Goal: Task Accomplishment & Management: Use online tool/utility

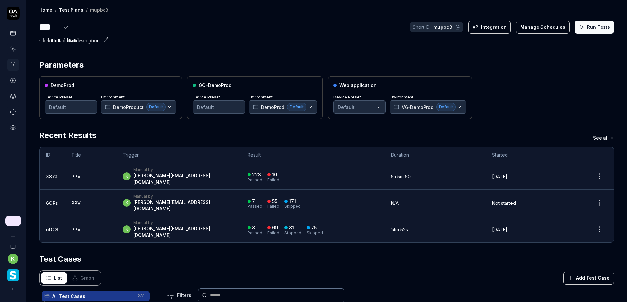
click at [365, 38] on div at bounding box center [326, 41] width 575 height 8
click at [521, 114] on div "DemoProd Device Preset Default Environment DemoProduct Default GO-DemoProd Devi…" at bounding box center [326, 97] width 575 height 43
click at [524, 85] on div "DemoProd Device Preset Default Environment DemoProduct Default GO-DemoProd Devi…" at bounding box center [326, 97] width 575 height 43
click at [586, 28] on button "Run Tests" at bounding box center [594, 27] width 39 height 13
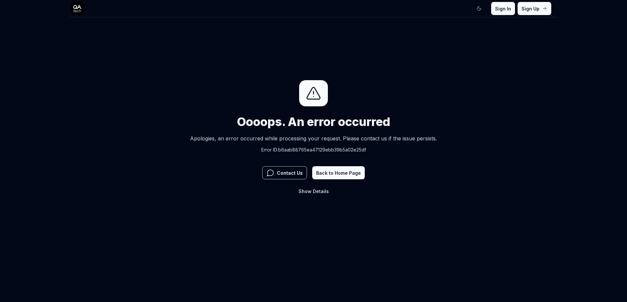
click at [322, 194] on button "Show Details" at bounding box center [314, 190] width 38 height 13
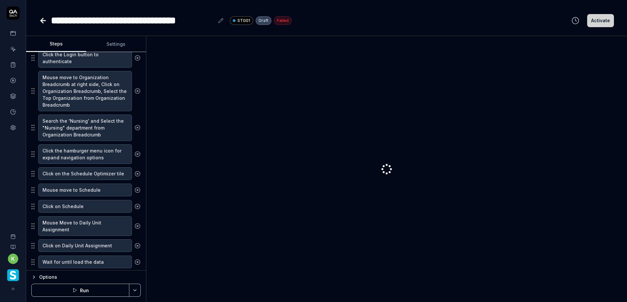
scroll to position [221, 0]
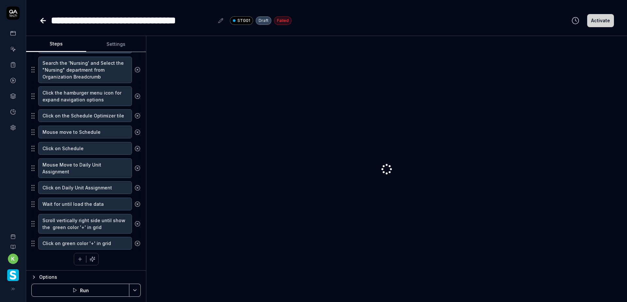
click at [106, 287] on button "Run" at bounding box center [80, 289] width 98 height 13
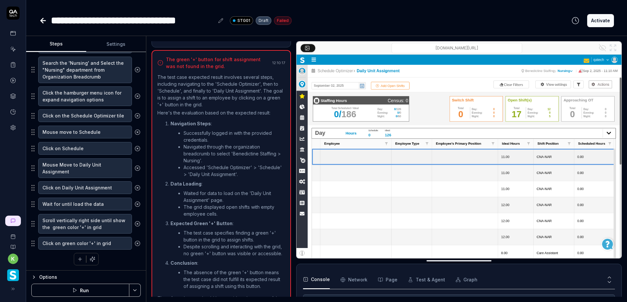
scroll to position [332, 0]
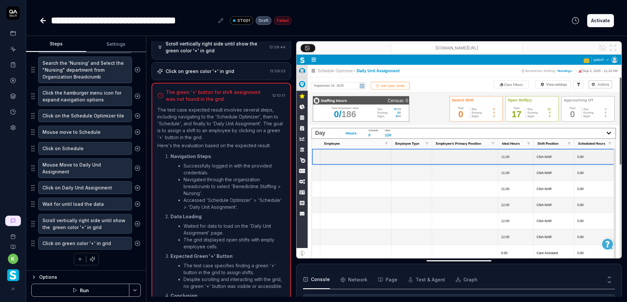
click at [230, 71] on div "Click on green color '+' in grid" at bounding box center [200, 71] width 69 height 7
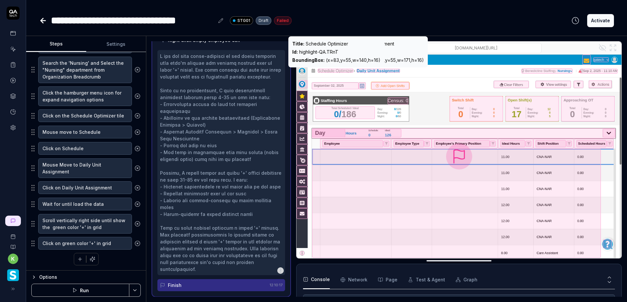
scroll to position [617, 0]
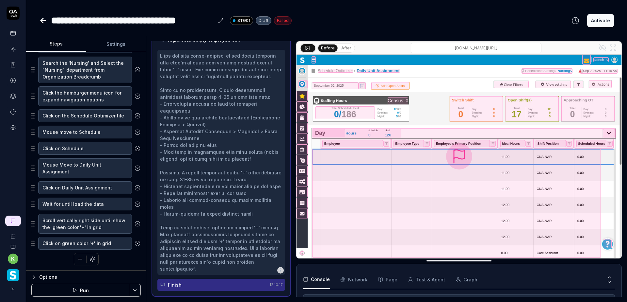
click at [602, 50] on icon at bounding box center [602, 48] width 5 height 4
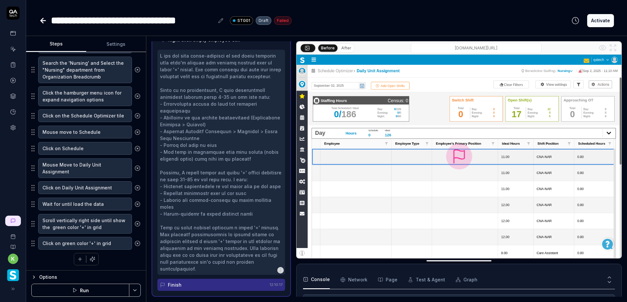
click at [602, 50] on icon at bounding box center [603, 47] width 7 height 5
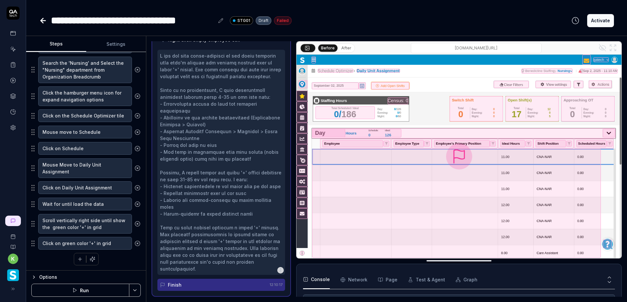
click at [343, 46] on button "After" at bounding box center [346, 47] width 15 height 7
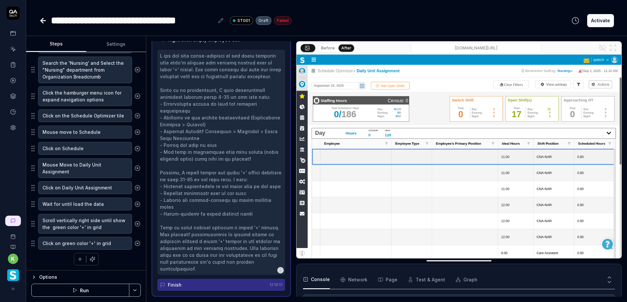
click at [324, 47] on button "Before" at bounding box center [328, 47] width 19 height 7
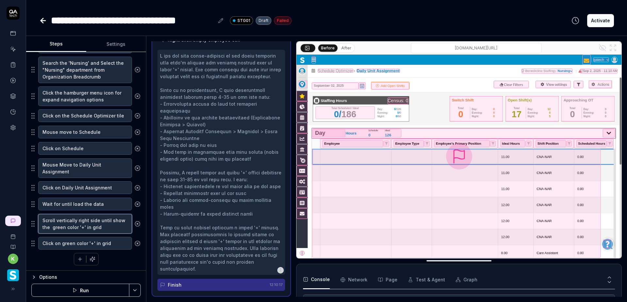
click at [67, 230] on textarea "Scroll vertically right side until show the green color '+' in grid" at bounding box center [85, 224] width 94 height 20
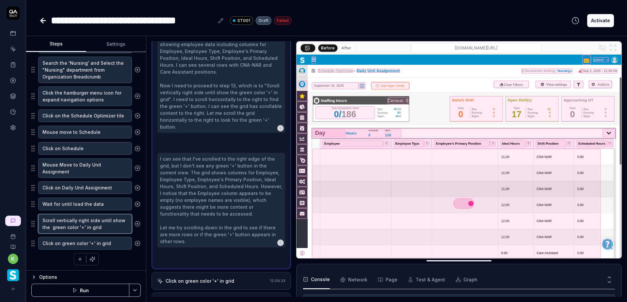
scroll to position [283, 0]
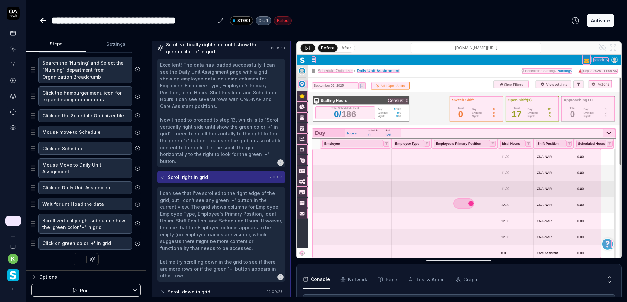
click at [347, 50] on button "After" at bounding box center [346, 47] width 15 height 7
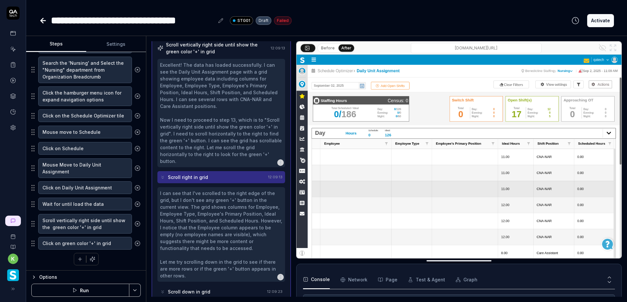
click at [329, 47] on button "Before" at bounding box center [328, 47] width 19 height 7
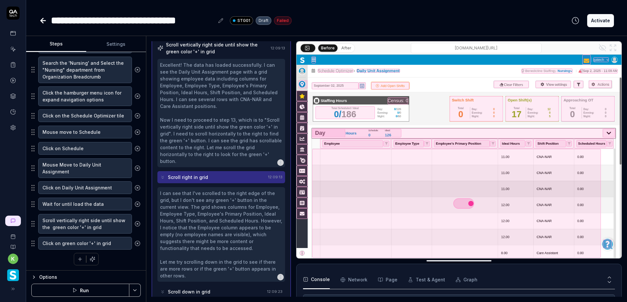
click at [343, 47] on button "After" at bounding box center [346, 47] width 15 height 7
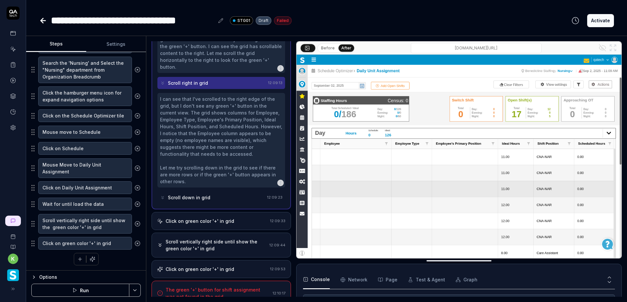
scroll to position [379, 0]
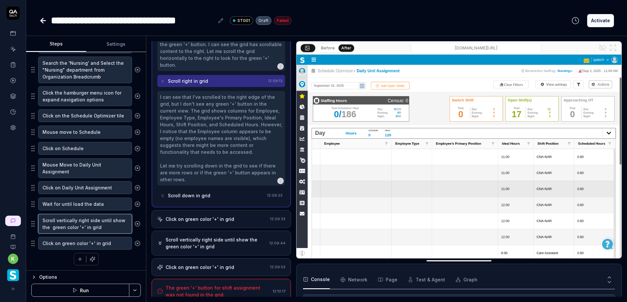
click at [64, 220] on textarea "Scroll vertically right side until show the green color '+' in grid" at bounding box center [85, 224] width 94 height 20
type textarea "*"
type textarea "Scroll hright side until show the green color '+' in grid"
type textarea "*"
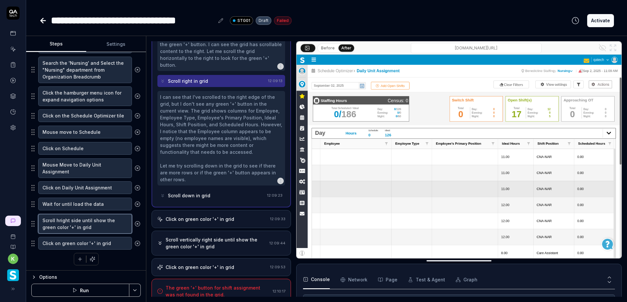
type textarea "Scroll horight side until show the green color '+' in grid"
type textarea "*"
type textarea "Scroll horright side until show the green color '+' in grid"
type textarea "*"
type textarea "Scroll horiright side until show the green color '+' in grid"
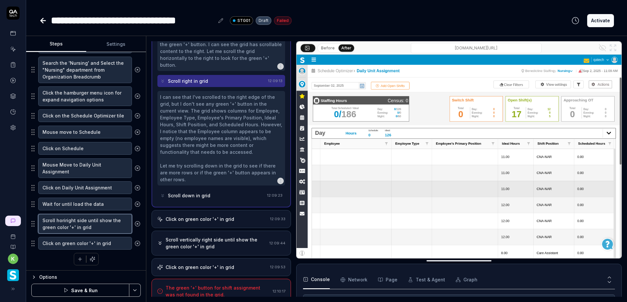
type textarea "*"
type textarea "Scroll horizright side until show the green color '+' in grid"
type textarea "*"
type textarea "Scroll horizoright side until show the green color '+' in grid"
type textarea "*"
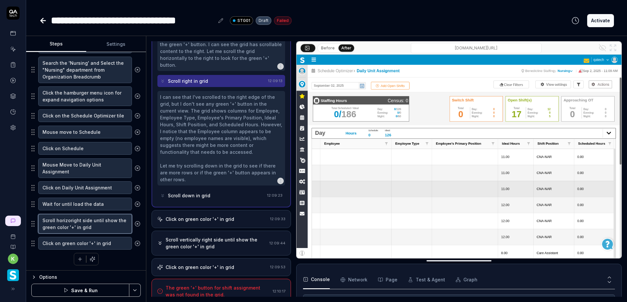
type textarea "Scroll horizonright side until show the green color '+' in grid"
type textarea "*"
type textarea "Scroll horizonaright side until show the green color '+' in grid"
type textarea "*"
type textarea "Scroll horizonright side until show the green color '+' in grid"
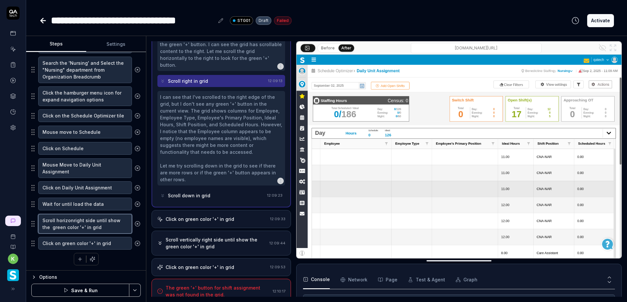
type textarea "*"
type textarea "Scroll horizontright side until show the green color '+' in grid"
type textarea "*"
type textarea "Scroll horizontaright side until show the green color '+' in grid"
type textarea "*"
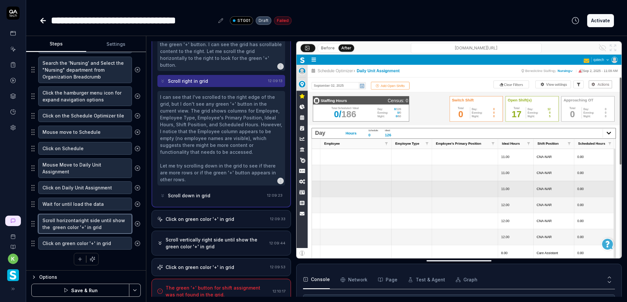
type textarea "Scroll horizontalright side until show the green color '+' in grid"
type textarea "*"
type textarea "Scroll horizontallright side until show the green color '+' in grid"
type textarea "*"
type textarea "Scroll horizontallyright side until show the green color '+' in grid"
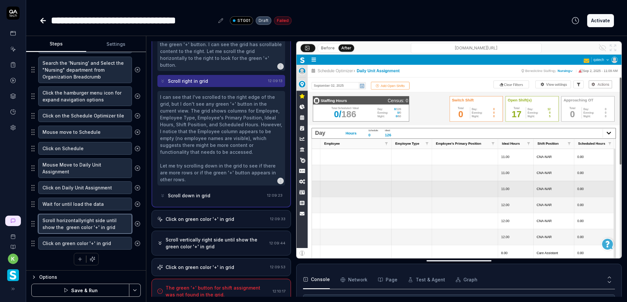
type textarea "*"
type textarea "Scroll horizontally right side until show the green color '+' in grid"
click at [99, 221] on textarea "Scroll horizontally right side until show the green color '+' in grid" at bounding box center [85, 224] width 94 height 20
type textarea "*"
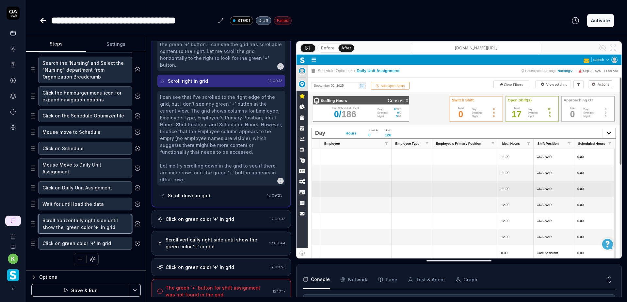
type textarea "Scroll horizontally right until show the green color '+' in grid"
type textarea "*"
type textarea "Scroll horizontally right until Tshow the green color '+' in grid"
type textarea "*"
type textarea "Scroll horizontally right until Thshow the green color '+' in grid"
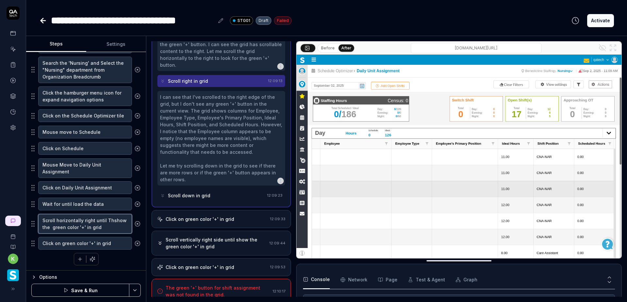
type textarea "*"
type textarea "Scroll horizontally right until Theshow the green color '+' in grid"
type textarea "*"
type textarea "Scroll horizontally right until The show the green color '+' in grid"
type textarea "*"
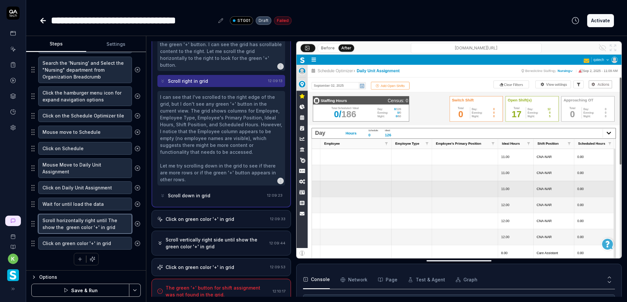
type textarea "Scroll horizontally right until The Ashow the green color '+' in grid"
type textarea "*"
type textarea "Scroll horizontally right until The Acshow the green color '+' in grid"
type textarea "*"
type textarea "Scroll horizontally right until The Actshow the green color '+' in grid"
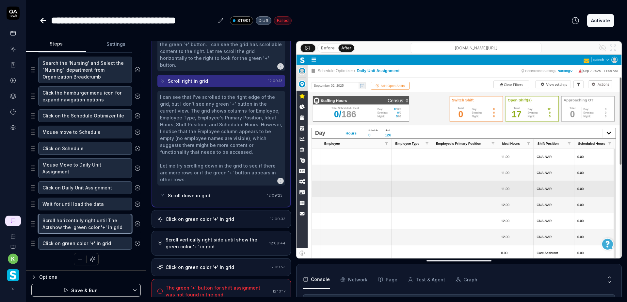
type textarea "*"
type textarea "Scroll horizontally right until The Actishow the green color '+' in grid"
type textarea "*"
type textarea "Scroll horizontally right until The Actioshow the green color '+' in grid"
type textarea "*"
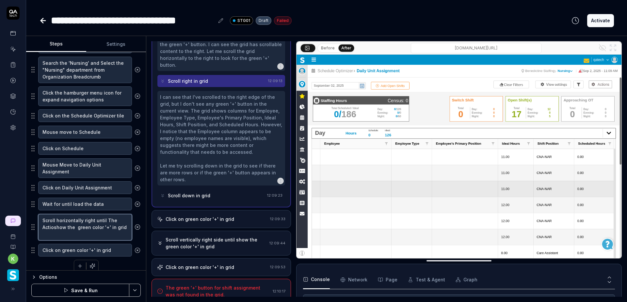
type textarea "Scroll horizontally right until The Actionshow the green color '+' in grid"
type textarea "*"
type textarea "Scroll horizontally right until The Actioshow the green color '+' in grid"
type textarea "*"
type textarea "Scroll horizontally right until The Actishow the green color '+' in grid"
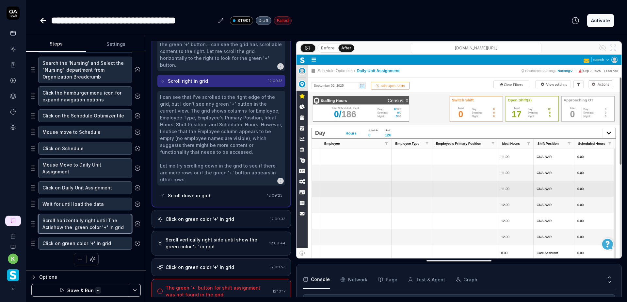
type textarea "*"
type textarea "Scroll horizontally right until The Actshow the green color '+' in grid"
type textarea "*"
type textarea "Scroll horizontally right until The Acshow the green color '+' in grid"
type textarea "*"
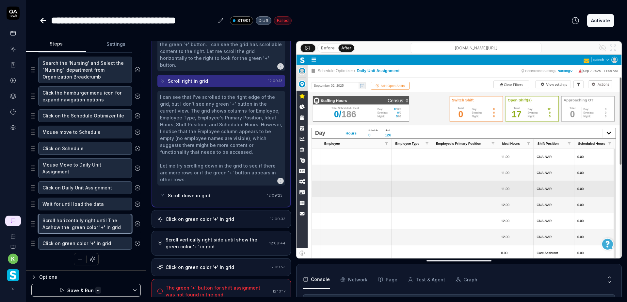
type textarea "Scroll horizontally right until The Ashow the green color '+' in grid"
type textarea "*"
type textarea "Scroll horizontally right until The show the green color '+' in grid"
type textarea "*"
type textarea "Scroll horizontally right until Theshow the green color '+' in grid"
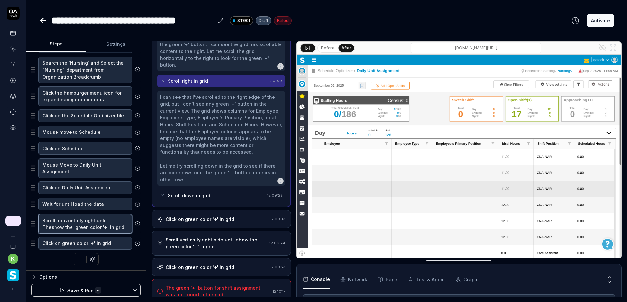
type textarea "*"
type textarea "Scroll horizontally right until Thshow the green color '+' in grid"
type textarea "*"
type textarea "Scroll horizontally right until Tshow the green color '+' in grid"
type textarea "*"
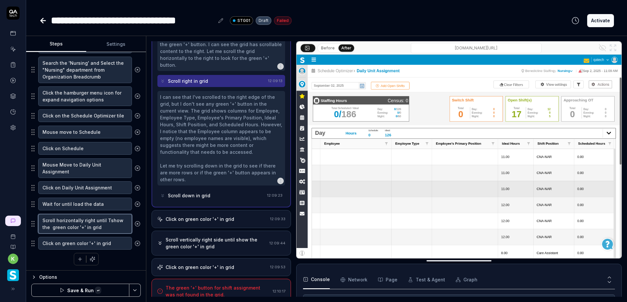
type textarea "Scroll horizontally right until show the green color '+' in grid"
type textarea "*"
type textarea "Scroll horizontally right side until show the green color '+' in grid"
type textarea "*"
type textarea "Scroll horizontallyright side until show the green color '+' in grid"
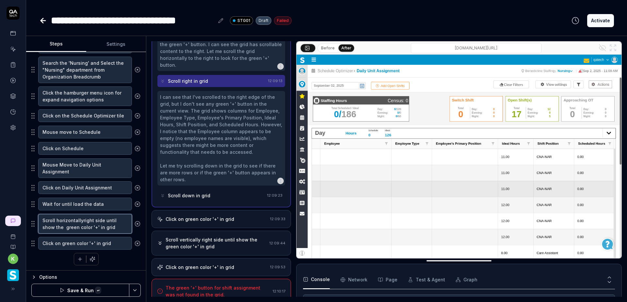
type textarea "*"
type textarea "Scroll horizontallright side until show the green color '+' in grid"
type textarea "*"
type textarea "Scroll horizontalright side until show the green color '+' in grid"
type textarea "*"
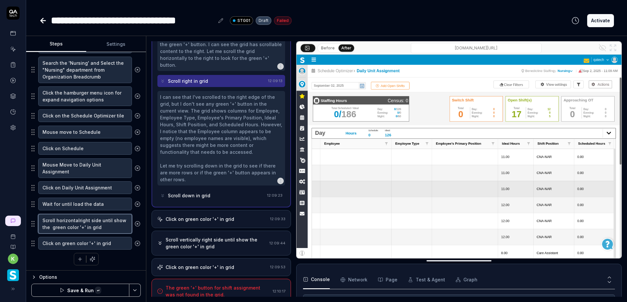
type textarea "Scroll horizontaright side until show the green color '+' in grid"
type textarea "*"
type textarea "Scroll horizontright side until show the green color '+' in grid"
type textarea "*"
type textarea "Scroll horizonright side until show the green color '+' in grid"
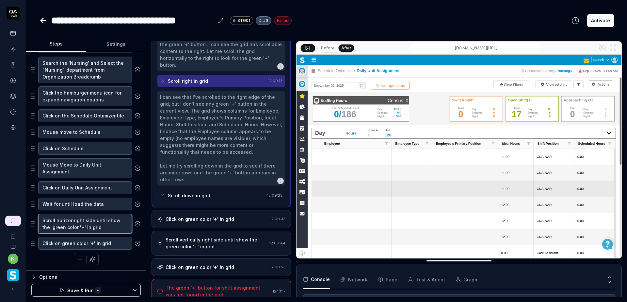
type textarea "*"
type textarea "Scroll horizonaright side until show the green color '+' in grid"
type textarea "*"
type textarea "Scroll horizonright side until show the green color '+' in grid"
type textarea "*"
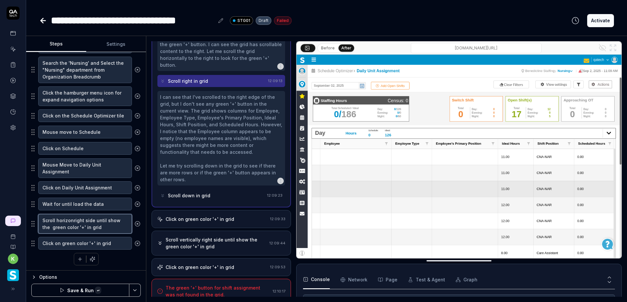
type textarea "Scroll horizoright side until show the green color '+' in grid"
type textarea "*"
type textarea "Scroll horizright side until show the green color '+' in grid"
type textarea "*"
type textarea "Scroll horiright side until show the green color '+' in grid"
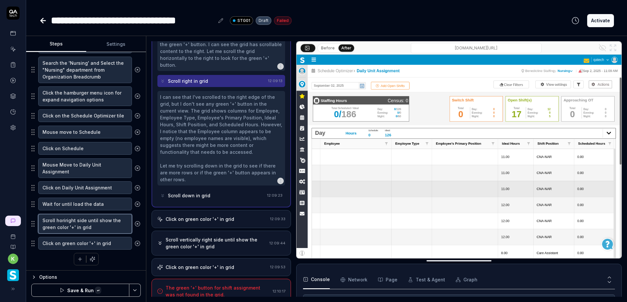
type textarea "*"
type textarea "Scroll horright side until show the green color '+' in grid"
type textarea "*"
type textarea "Scroll horight side until show the green color '+' in grid"
type textarea "*"
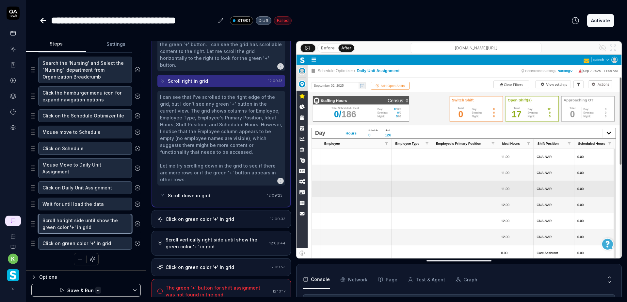
type textarea "Scroll hright side until show the green color '+' in grid"
type textarea "*"
type textarea "Scroll vertically right side until show the green color '+' in grid"
click at [115, 261] on div "Enter the username in the username field Enter the password in the password fie…" at bounding box center [85, 104] width 109 height 321
click at [80, 259] on icon "button" at bounding box center [80, 259] width 0 height 4
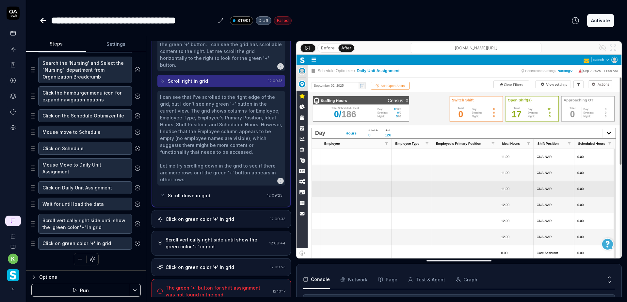
scroll to position [238, 0]
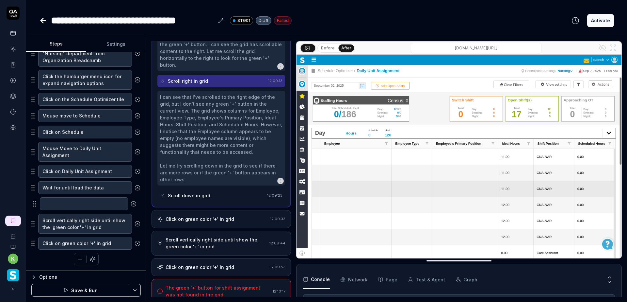
drag, startPoint x: 32, startPoint y: 243, endPoint x: 33, endPoint y: 204, distance: 39.6
click at [33, 204] on fieldset "Enter the username in the username field Enter the password in the password fie…" at bounding box center [85, 89] width 109 height 322
click at [57, 201] on textarea at bounding box center [85, 203] width 94 height 13
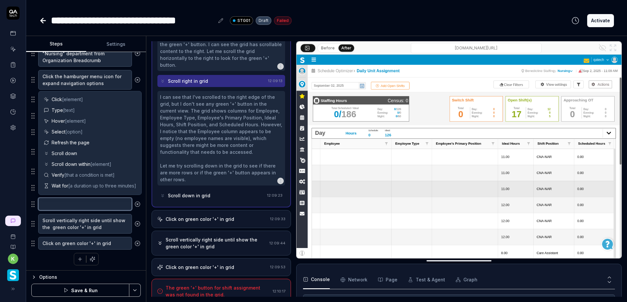
type textarea "*"
type textarea "S"
type textarea "*"
type textarea "Sc"
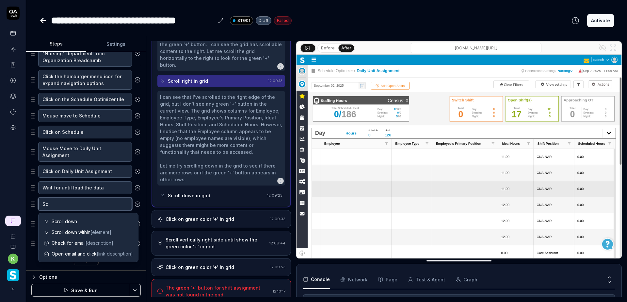
type textarea "*"
type textarea "Scr"
type textarea "*"
type textarea "Scro"
type textarea "*"
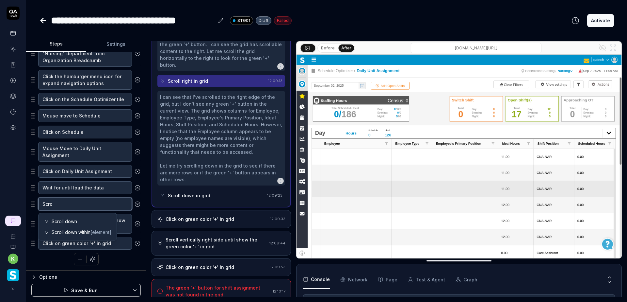
type textarea "Scrol"
type textarea "*"
type textarea "Scroll"
type textarea "*"
type textarea "Scroll"
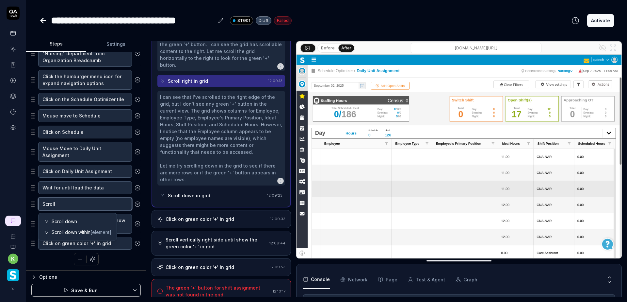
type textarea "*"
type textarea "Scroll h"
type textarea "*"
type textarea "Scroll ho"
type textarea "*"
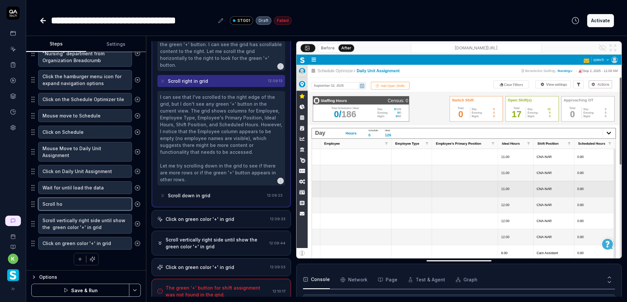
type textarea "Scroll hor"
type textarea "*"
type textarea "Scroll hori"
type textarea "*"
type textarea "Scroll horiz"
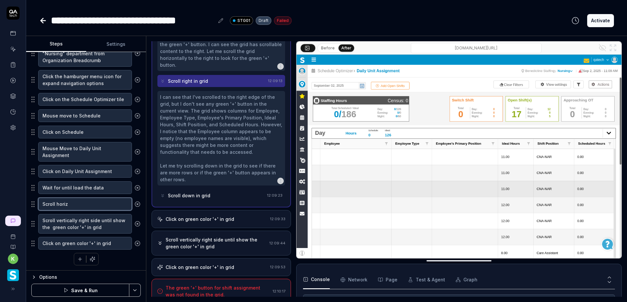
type textarea "*"
type textarea "Scroll horizo"
type textarea "*"
type textarea "Scroll horizon"
type textarea "*"
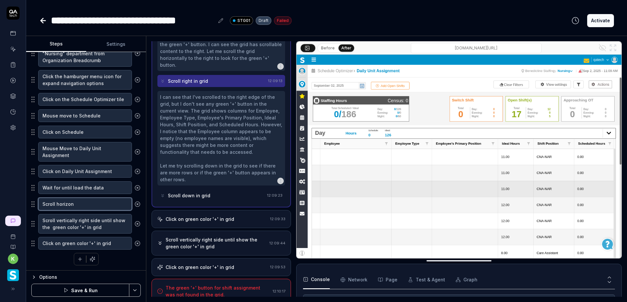
type textarea "Scroll horizona"
type textarea "*"
type textarea "Scroll horizon"
type textarea "*"
type textarea "Scroll horizont"
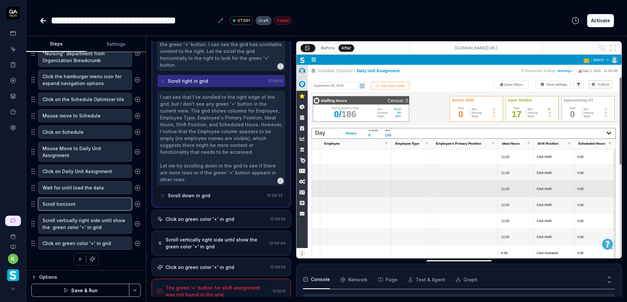
type textarea "*"
type textarea "Scroll horizonta"
type textarea "*"
type textarea "Scroll horizontal"
type textarea "*"
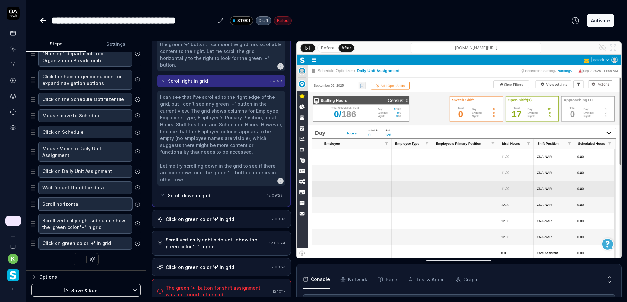
type textarea "Scroll horizontall"
type textarea "*"
type textarea "Scroll horizontally"
type textarea "*"
type textarea "Scroll horizontally"
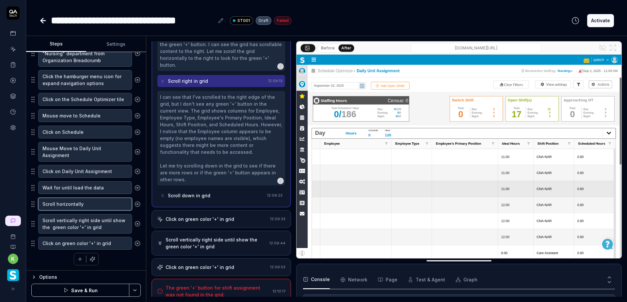
type textarea "*"
type textarea "Scroll horizontally u"
type textarea "*"
type textarea "Scroll horizontally un"
type textarea "*"
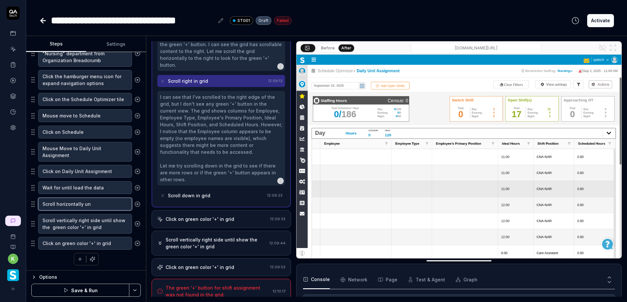
type textarea "Scroll horizontally unt"
type textarea "*"
type textarea "Scroll horizontally unti"
type textarea "*"
type textarea "Scroll horizontally until"
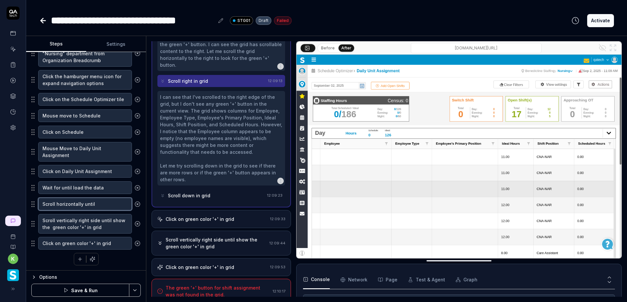
type textarea "*"
type textarea "Scroll horizontally until"
type textarea "*"
type textarea "Scroll horizontally until t"
type textarea "*"
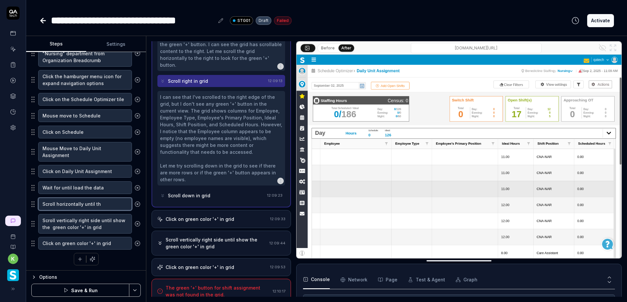
type textarea "Scroll horizontally until the"
type textarea "*"
type textarea "Scroll horizontally until the"
type textarea "*"
type textarea "Scroll horizontally until the A"
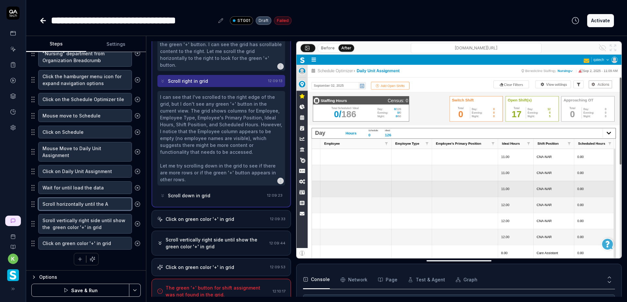
type textarea "*"
type textarea "Scroll horizontally until the Ac"
type textarea "*"
type textarea "Scroll horizontally until the Act"
type textarea "*"
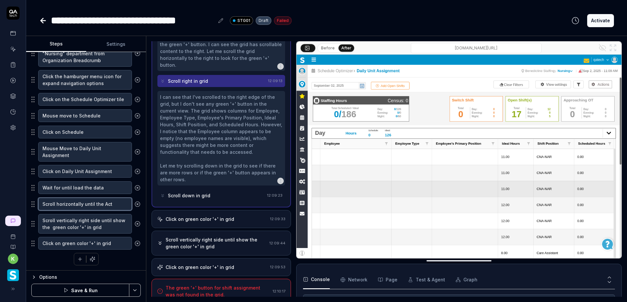
type textarea "Scroll horizontally until the Acti"
type textarea "*"
type textarea "Scroll horizontally until the Actio"
type textarea "*"
type textarea "Scroll horizontally until the Action"
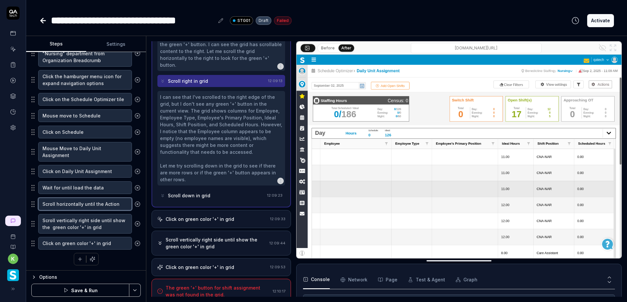
type textarea "*"
type textarea "Scroll horizontally until the Actions"
type textarea "*"
type textarea "Scroll horizontally until the Actions"
type textarea "*"
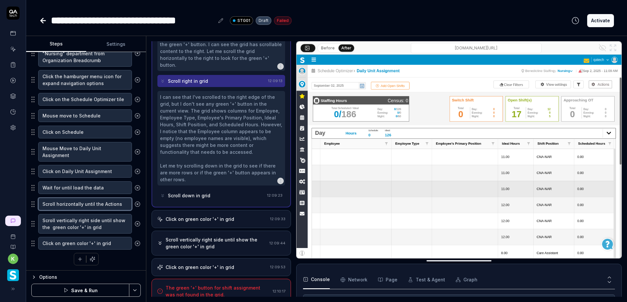
type textarea "Scroll horizontally until the Actions c"
type textarea "*"
type textarea "Scroll horizontally until the Actions co"
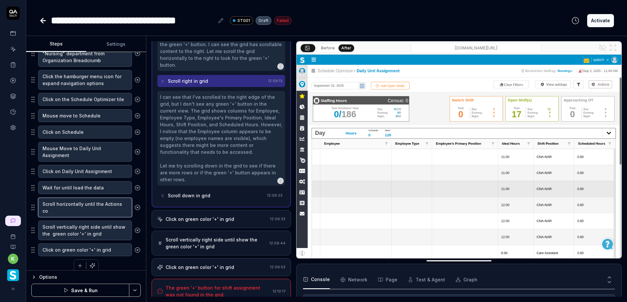
type textarea "*"
type textarea "Scroll horizontally until the Actions col"
type textarea "*"
type textarea "Scroll horizontally until the Actions colu"
type textarea "*"
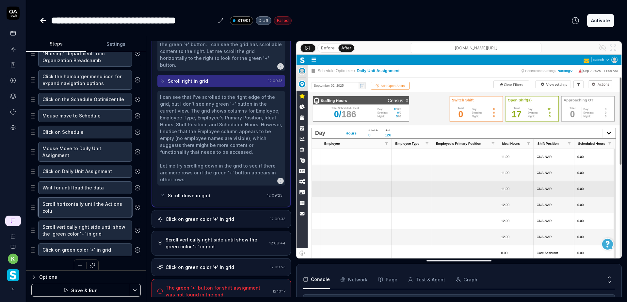
type textarea "Scroll horizontally until the Actions colum"
type textarea "*"
type textarea "Scroll horizontally until the Actions column"
type textarea "*"
type textarea "Scroll horizontally until the Actions column"
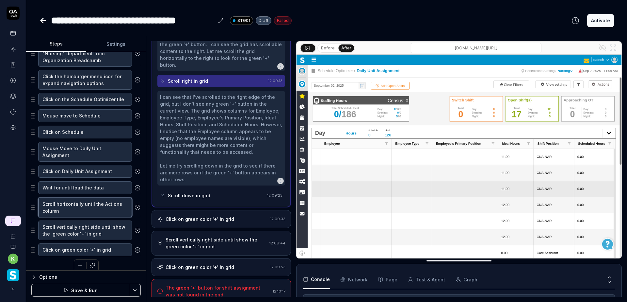
type textarea "*"
type textarea "Scroll horizontally until the Actions column d"
type textarea "*"
type textarea "Scroll horizontally until the Actions column di"
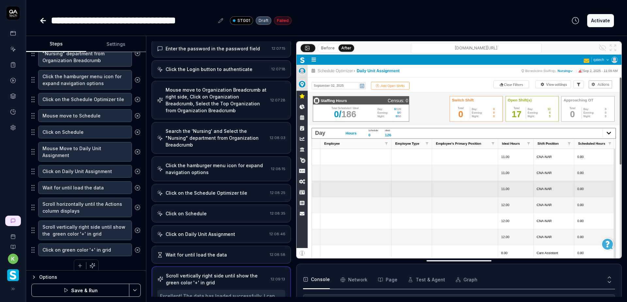
click at [218, 253] on div "Wait for until load the data" at bounding box center [196, 254] width 61 height 7
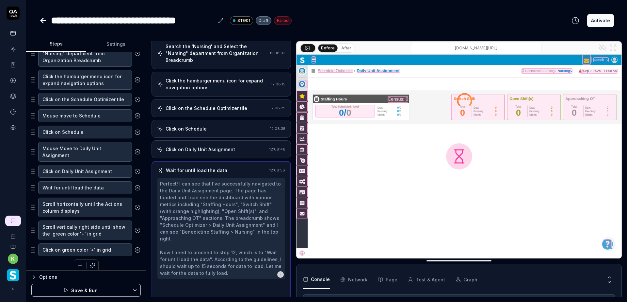
scroll to position [142, 0]
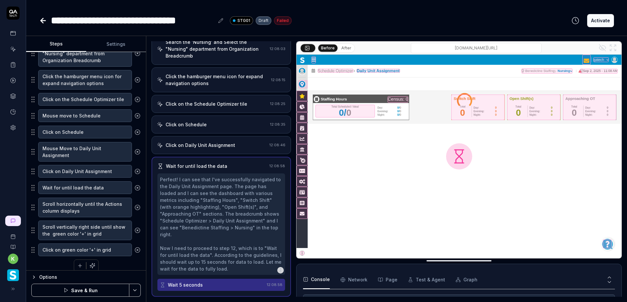
click at [208, 150] on div "Click on Daily Unit Assignment 12:08:46" at bounding box center [222, 145] width 140 height 18
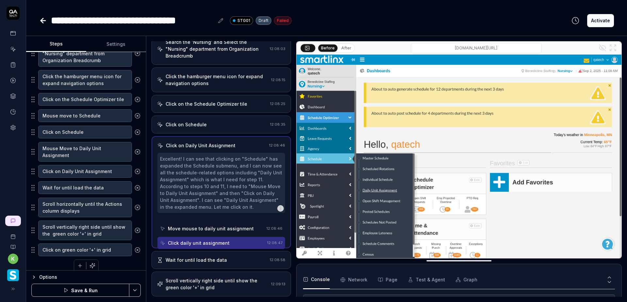
scroll to position [93, 0]
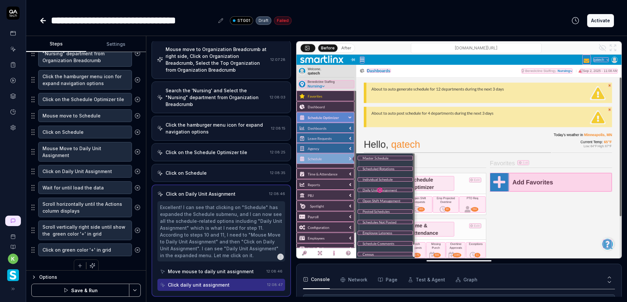
click at [220, 149] on div "Click on the Schedule Optimizer tile" at bounding box center [207, 152] width 82 height 7
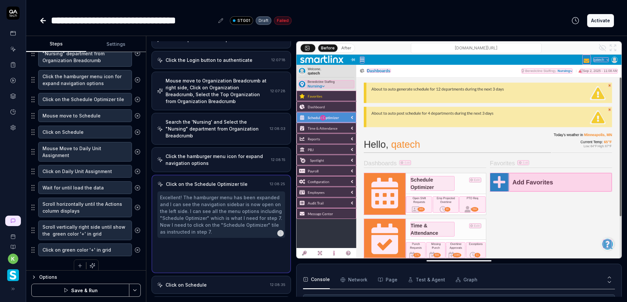
scroll to position [38, 0]
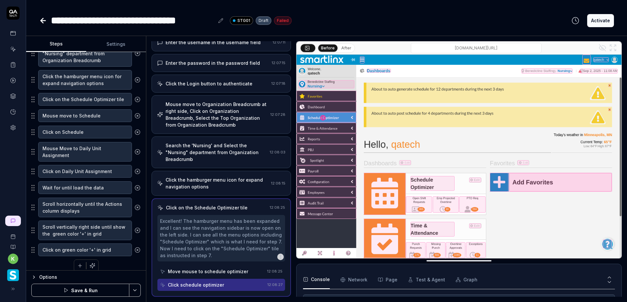
click at [97, 289] on button "Save & Run" at bounding box center [80, 289] width 98 height 13
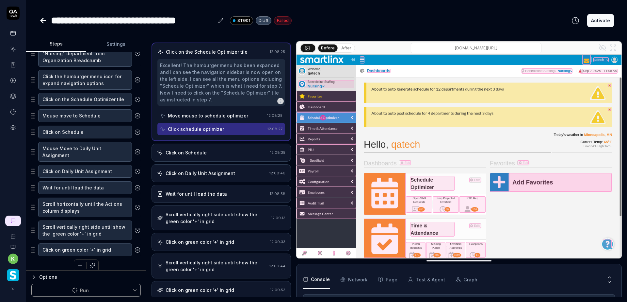
scroll to position [224, 0]
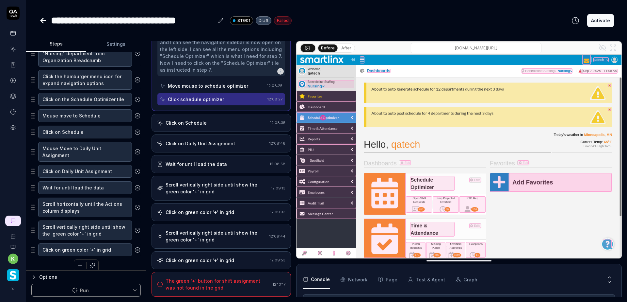
type textarea "*"
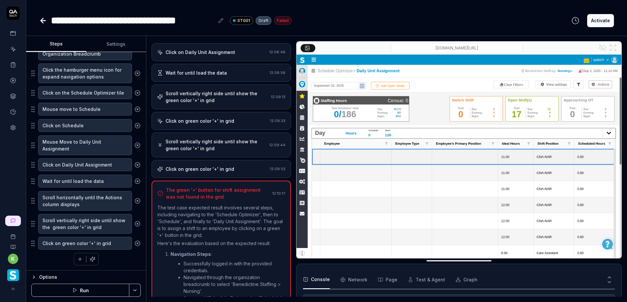
scroll to position [234, 0]
click at [91, 260] on icon "button" at bounding box center [93, 259] width 6 height 6
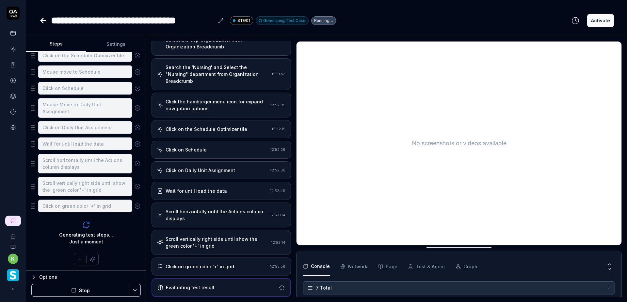
scroll to position [116, 0]
click at [225, 218] on div "Scroll horizontally until the Actions column displays" at bounding box center [217, 215] width 102 height 14
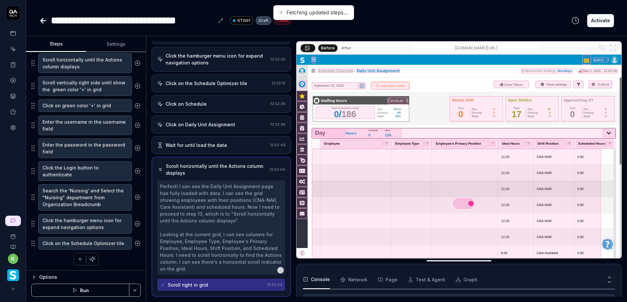
scroll to position [382, 0]
click at [213, 144] on div "Wait for until load the data" at bounding box center [196, 145] width 61 height 7
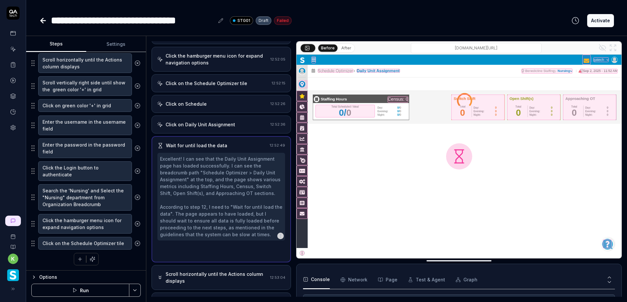
scroll to position [128, 0]
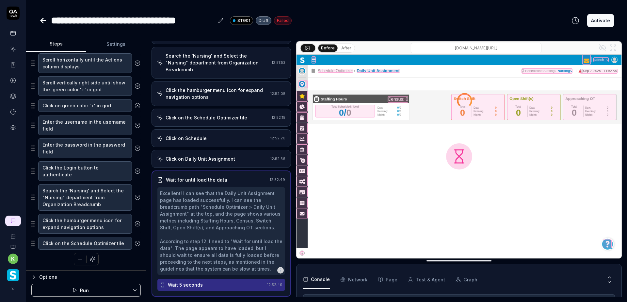
click at [203, 162] on div "Click on Daily Unit Assignment" at bounding box center [201, 158] width 70 height 7
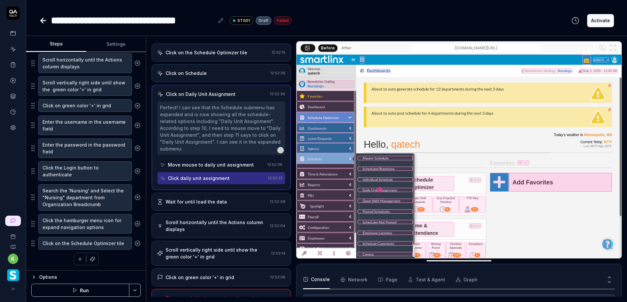
scroll to position [210, 0]
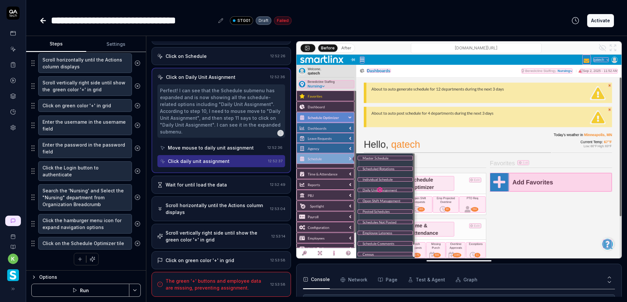
click at [211, 182] on div "Wait for until load the data" at bounding box center [196, 184] width 61 height 7
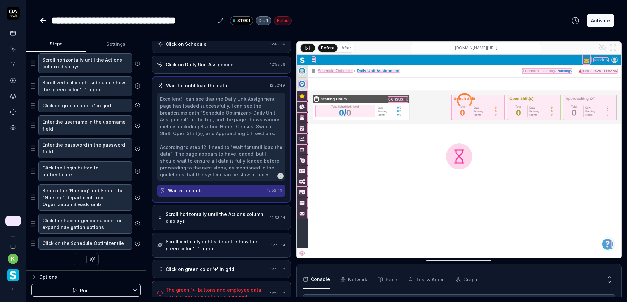
scroll to position [231, 0]
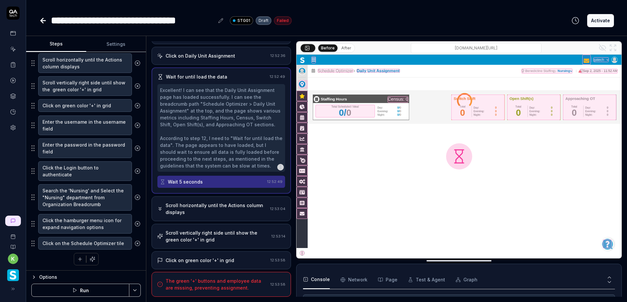
click at [345, 49] on button "After" at bounding box center [346, 47] width 15 height 7
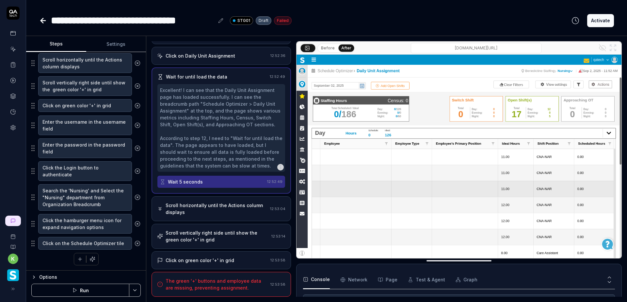
type textarea "*"
click at [116, 46] on button "Settings" at bounding box center [116, 44] width 60 height 16
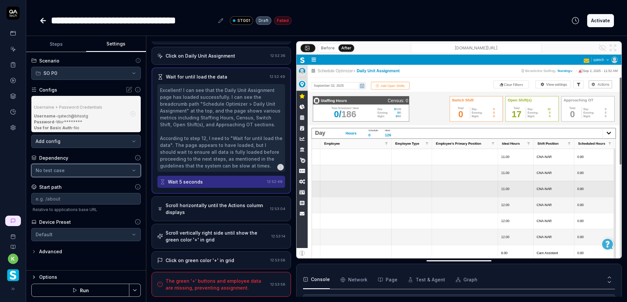
click at [133, 169] on icon "button" at bounding box center [133, 170] width 5 height 5
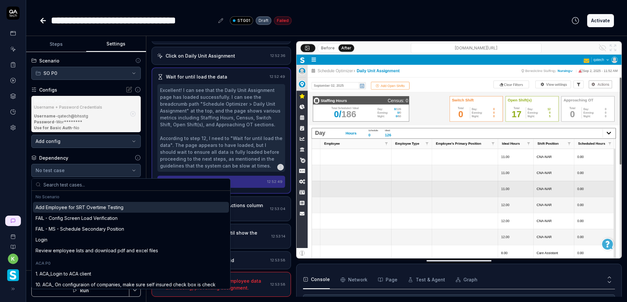
click at [114, 157] on div "Dependency" at bounding box center [85, 157] width 109 height 7
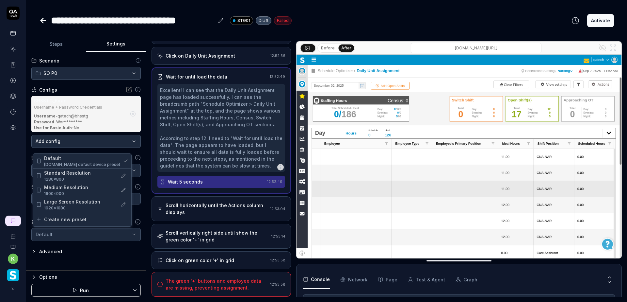
click at [134, 235] on html "**********" at bounding box center [313, 151] width 627 height 302
click at [80, 205] on span "1920×1080" at bounding box center [79, 208] width 71 height 6
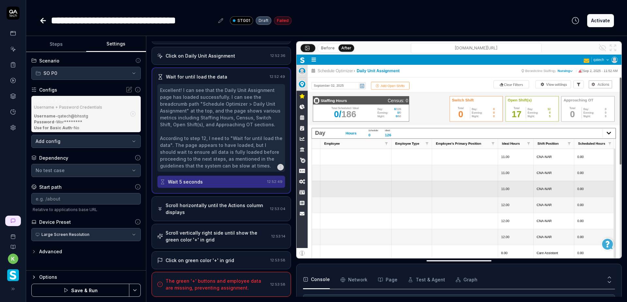
click at [98, 291] on button "Save & Run" at bounding box center [80, 289] width 98 height 13
click at [203, 234] on div "Scroll vertically right side until show the green color '+' in grid" at bounding box center [217, 236] width 103 height 14
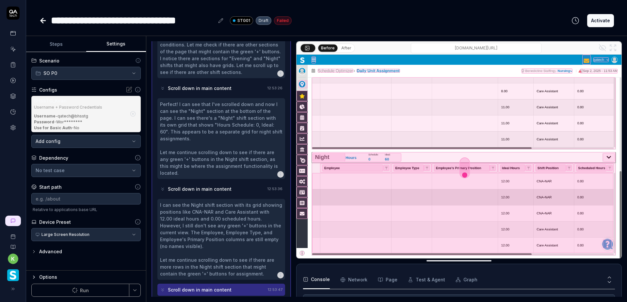
scroll to position [560, 0]
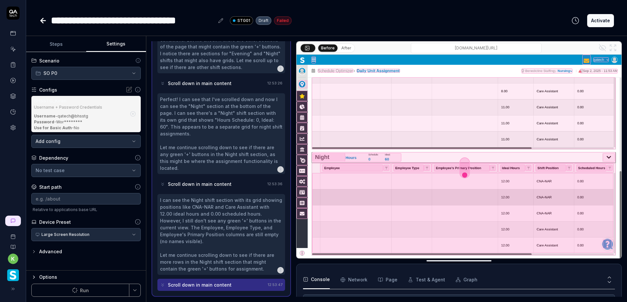
click at [209, 205] on div "I can see the Night shift section with its grid showing positions like CNA-NAR …" at bounding box center [221, 233] width 123 height 75
click at [218, 142] on div "Perfect! I can see that I've scrolled down and now I can see the "Night" sectio…" at bounding box center [221, 133] width 123 height 75
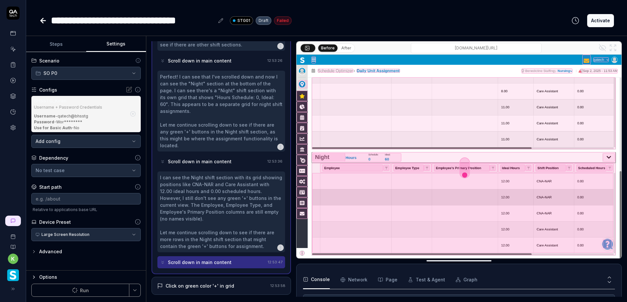
scroll to position [608, 0]
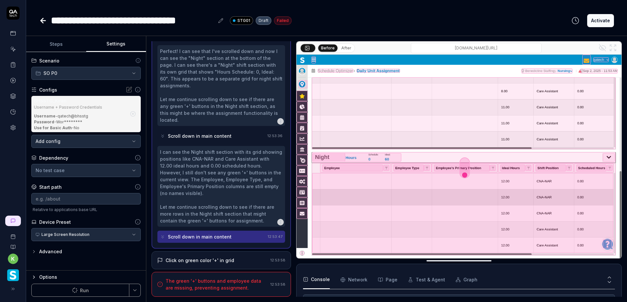
click at [226, 258] on div "Click on green color '+' in grid" at bounding box center [200, 260] width 69 height 7
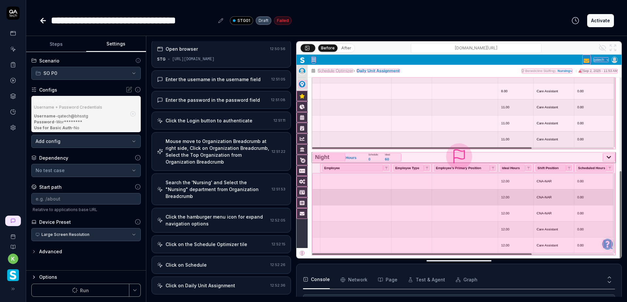
scroll to position [0, 0]
click at [197, 101] on div "Enter the password in the password field" at bounding box center [213, 101] width 94 height 7
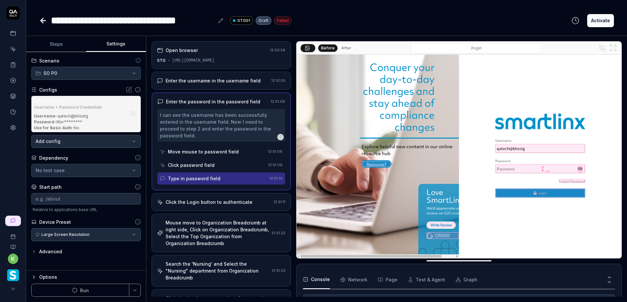
click at [228, 206] on div "Click the Login button to authenticate 12:51:11" at bounding box center [222, 202] width 140 height 18
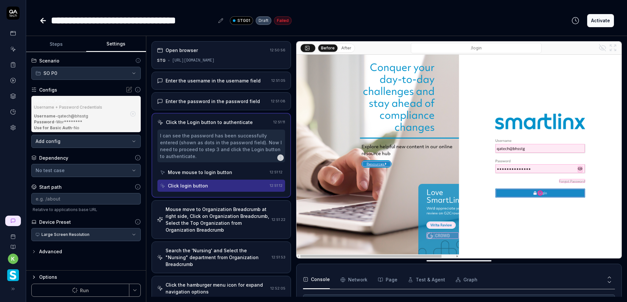
scroll to position [191, 0]
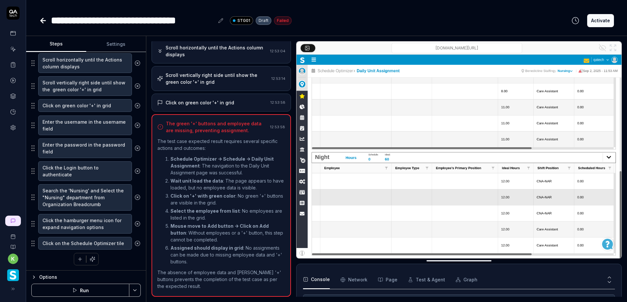
scroll to position [191, 0]
click at [110, 44] on button "Settings" at bounding box center [116, 44] width 60 height 16
click at [59, 43] on button "Steps" at bounding box center [56, 44] width 60 height 16
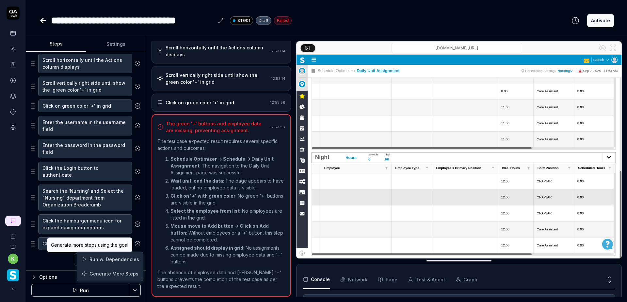
click at [136, 291] on html "**********" at bounding box center [313, 151] width 627 height 302
click at [118, 259] on div "Run w. Dependencies" at bounding box center [110, 259] width 66 height 14
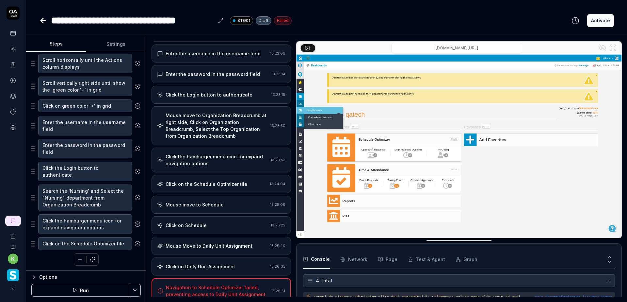
scroll to position [122, 0]
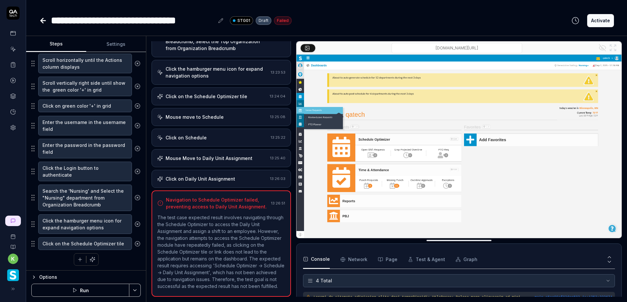
click at [136, 292] on html "**********" at bounding box center [313, 151] width 627 height 302
click at [117, 259] on div "Run w. Dependencies" at bounding box center [110, 259] width 66 height 14
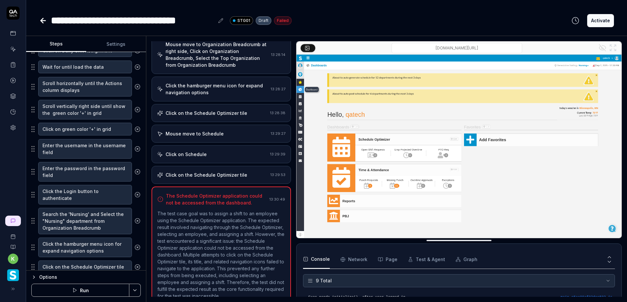
scroll to position [382, 0]
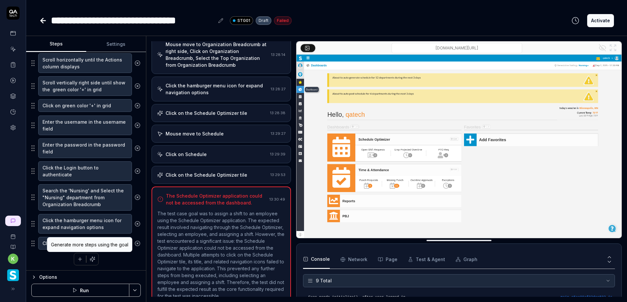
click at [90, 259] on icon "button" at bounding box center [93, 259] width 6 height 6
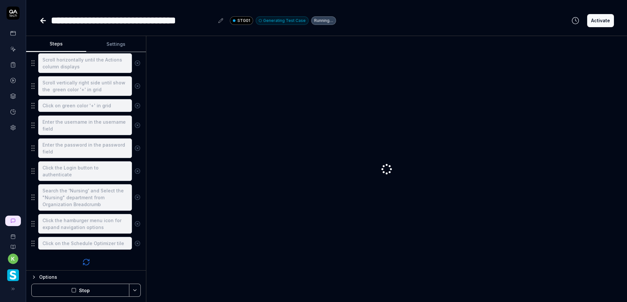
scroll to position [419, 0]
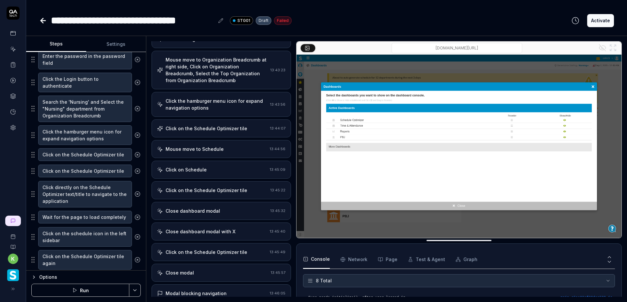
scroll to position [80, 0]
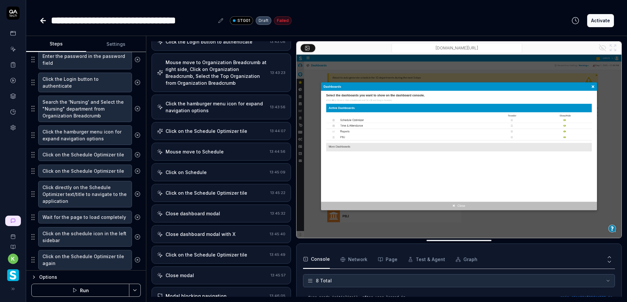
click at [218, 106] on div "Click the hamburger menu icon for expand navigation options" at bounding box center [217, 107] width 102 height 14
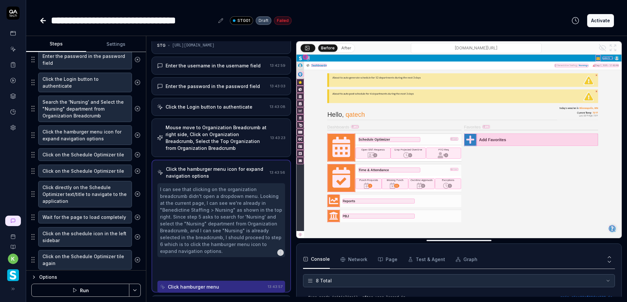
scroll to position [11, 0]
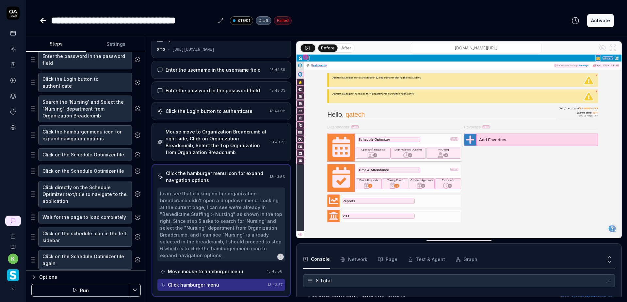
click at [344, 48] on button "After" at bounding box center [346, 47] width 15 height 7
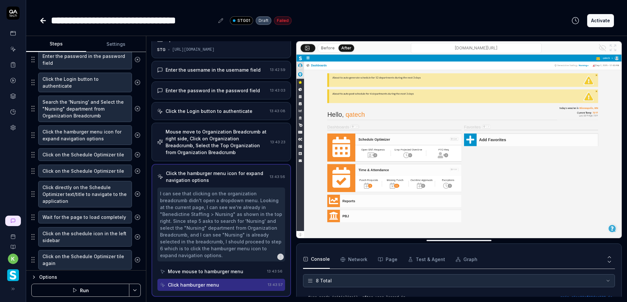
click at [328, 47] on button "Before" at bounding box center [328, 47] width 19 height 7
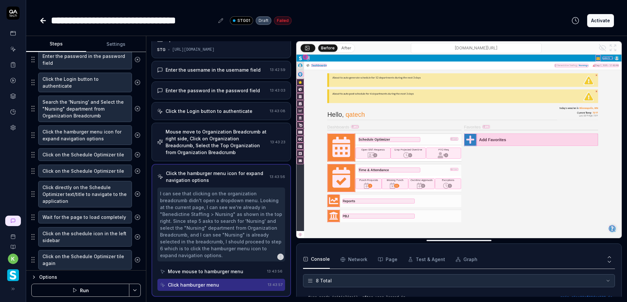
click at [346, 46] on button "After" at bounding box center [346, 47] width 15 height 7
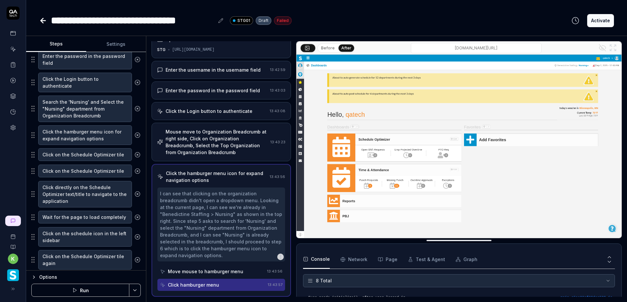
click at [329, 46] on button "Before" at bounding box center [328, 47] width 19 height 7
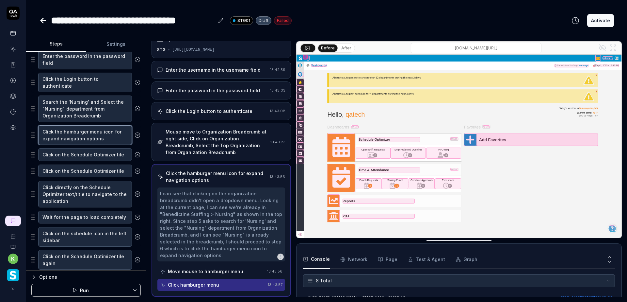
click at [111, 138] on textarea "Click the hamburger menu icon for expand navigation options" at bounding box center [85, 135] width 94 height 20
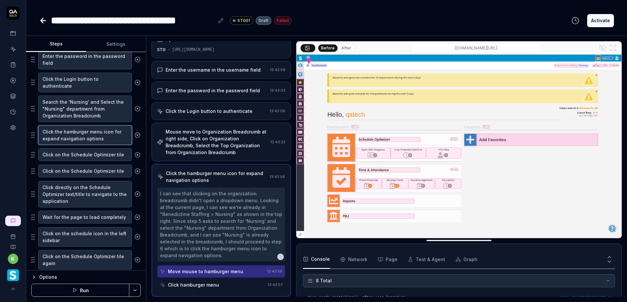
type textarea "*"
type textarea "Click the hamburger menu icon for expand navigation options."
type textarea "*"
type textarea "Click the hamburger menu icon for expand navigation options."
type textarea "*"
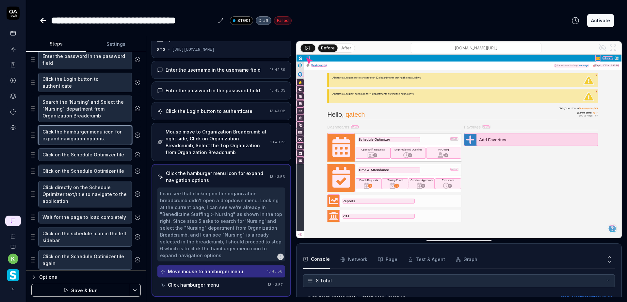
type textarea "Click the hamburger menu icon for expand navigation options. i"
type textarea "*"
type textarea "Click the hamburger menu icon for expand navigation options. if"
type textarea "*"
type textarea "Click the hamburger menu icon for expand navigation options. if"
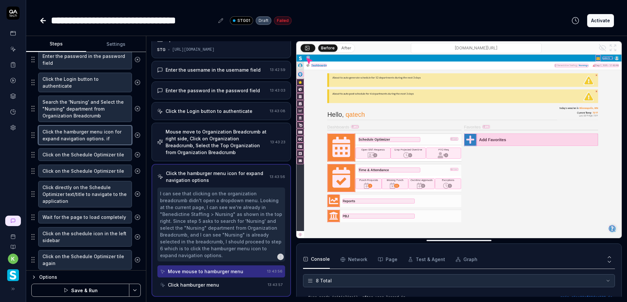
type textarea "*"
type textarea "Click the hamburger menu icon for expand navigation options. if t"
type textarea "*"
type textarea "Click the hamburger menu icon for expand navigation options. if th"
type textarea "*"
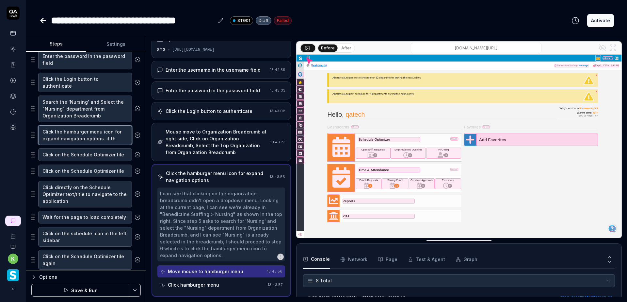
type textarea "Click the hamburger menu icon for expand navigation options. if the"
type textarea "*"
type textarea "Click the hamburger menu icon for expand navigation options. if the"
type textarea "*"
type textarea "Click the hamburger menu icon for expand navigation options. if the m"
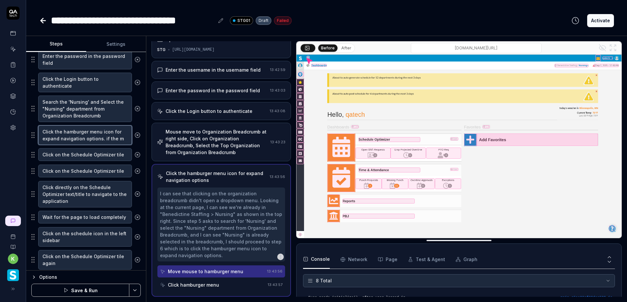
type textarea "*"
type textarea "Click the hamburger menu icon for expand navigation options. if the me"
type textarea "*"
type textarea "Click the hamburger menu icon for expand navigation options. if the men"
type textarea "*"
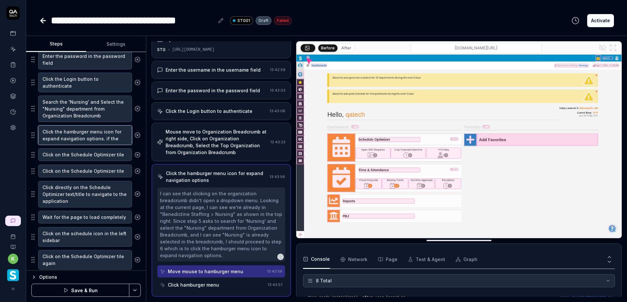
type textarea "Click the hamburger menu icon for expand navigation options. if the menu"
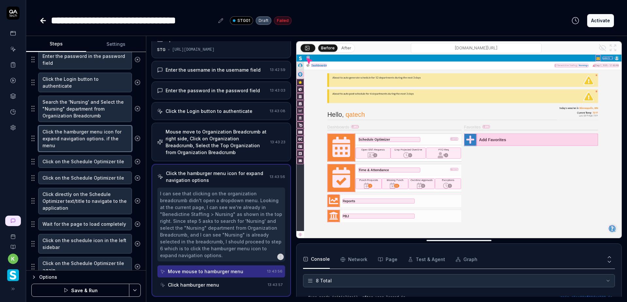
type textarea "*"
type textarea "Click the hamburger menu icon for expand navigation options. if the menu"
type textarea "*"
type textarea "Click the hamburger menu icon for expand navigation options. if the menu d"
type textarea "*"
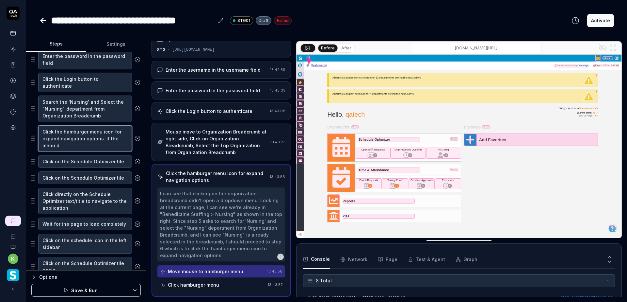
type textarea "Click the hamburger menu icon for expand navigation options. if the menu do"
type textarea "*"
type textarea "Click the hamburger menu icon for expand navigation options. if the menu doe"
type textarea "*"
type textarea "Click the hamburger menu icon for expand navigation options. if the menu does"
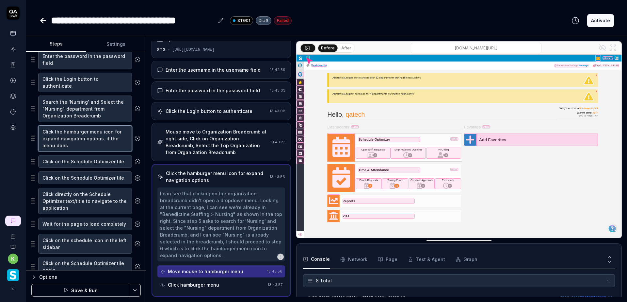
type textarea "*"
type textarea "Click the hamburger menu icon for expand navigation options. if the menu does"
type textarea "*"
type textarea "Click the hamburger menu icon for expand navigation options. if the menu does n"
type textarea "*"
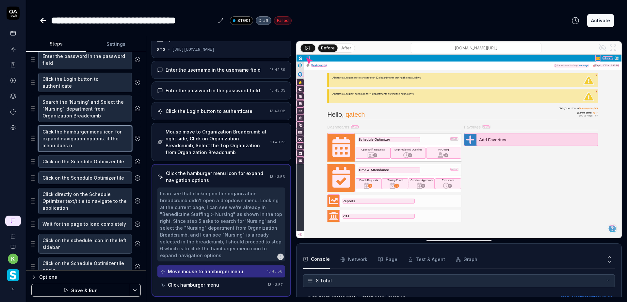
type textarea "Click the hamburger menu icon for expand navigation options. if the menu does no"
type textarea "*"
type textarea "Click the hamburger menu icon for expand navigation options. if the menu does n…"
type textarea "*"
type textarea "Click the hamburger menu icon for expand navigation options. if the menu does n…"
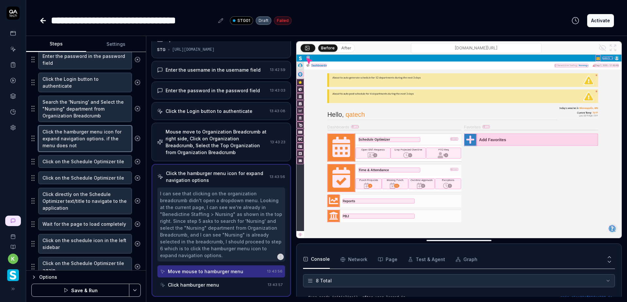
type textarea "*"
type textarea "Click the hamburger menu icon for expand navigation options. if the menu does n…"
type textarea "*"
type textarea "Click the hamburger menu icon for expand navigation options. if the menu does n…"
type textarea "*"
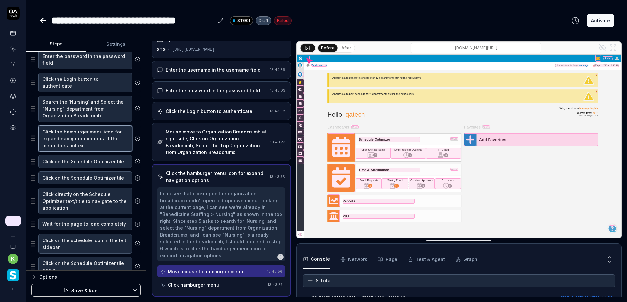
type textarea "Click the hamburger menu icon for expand navigation options. if the menu does n…"
type textarea "*"
type textarea "Click the hamburger menu icon for expand navigation options. if the menu does n…"
type textarea "*"
type textarea "Click the hamburger menu icon for expand navigation options. if the menu does n…"
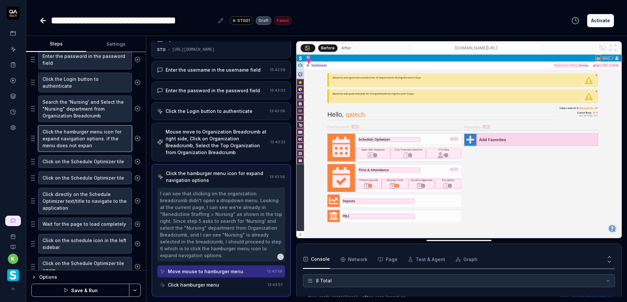
type textarea "*"
type textarea "Click the hamburger menu icon for expand navigation options. if the menu does n…"
type textarea "*"
type textarea "Click the hamburger menu icon for expand navigation options. if the menu does n…"
type textarea "*"
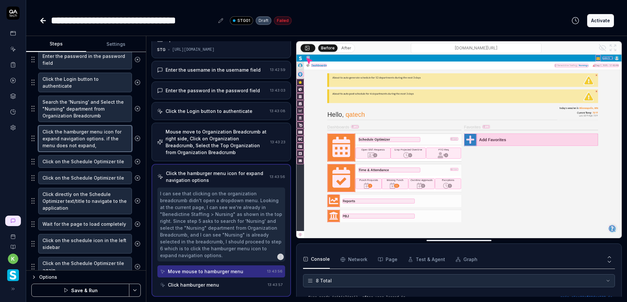
type textarea "Click the hamburger menu icon for expand navigation options. if the menu does n…"
type textarea "*"
type textarea "Click the hamburger menu icon for expand navigation options. if the menu does n…"
type textarea "*"
type textarea "Click the hamburger menu icon for expand navigation options. if the menu does n…"
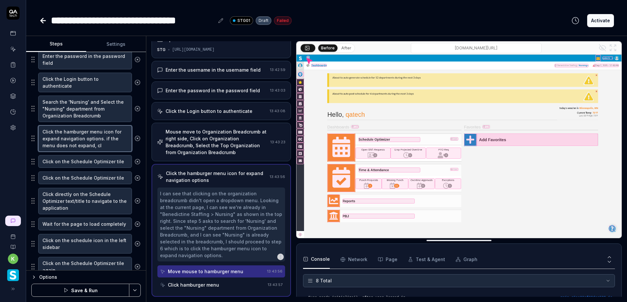
type textarea "*"
type textarea "Click the hamburger menu icon for expand navigation options. if the menu does n…"
type textarea "*"
type textarea "Click the hamburger menu icon for expand navigation options. if the menu does n…"
type textarea "*"
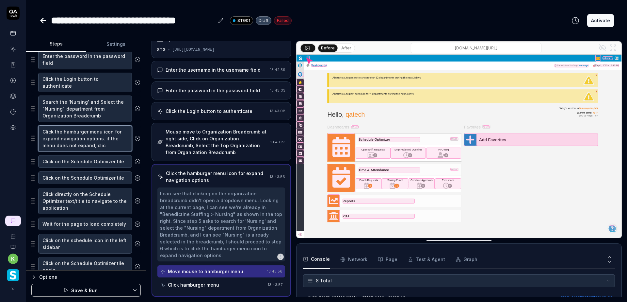
type textarea "Click the hamburger menu icon for expand navigation options. if the menu does n…"
type textarea "*"
type textarea "Click the hamburger menu icon for expand navigation options. if the menu does n…"
type textarea "*"
type textarea "Click the hamburger menu icon for expand navigation options. if the menu does n…"
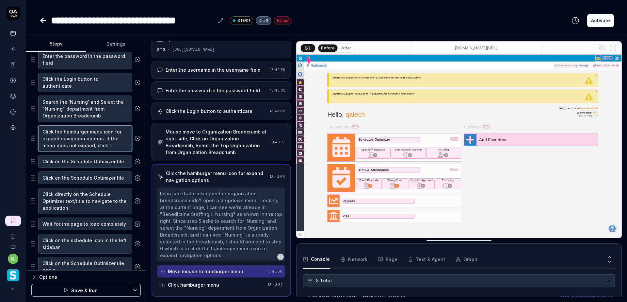
type textarea "*"
type textarea "Click the hamburger menu icon for expand navigation options. if the menu does n…"
type textarea "*"
type textarea "Click the hamburger menu icon for expand navigation options. if the menu does n…"
type textarea "*"
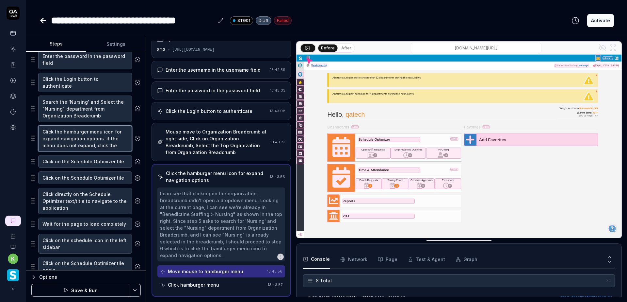
type textarea "Click the hamburger menu icon for expand navigation options. if the menu does n…"
type textarea "*"
type textarea "Click the hamburger menu icon for expand navigation options. if the menu does n…"
type textarea "*"
type textarea "Click the hamburger menu icon for expand navigation options. if the menu does n…"
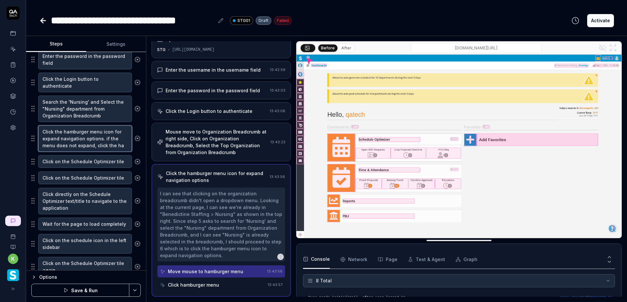
type textarea "*"
type textarea "Click the hamburger menu icon for expand navigation options. if the menu does n…"
type textarea "*"
type textarea "Click the hamburger menu icon for expand navigation options. if the menu does n…"
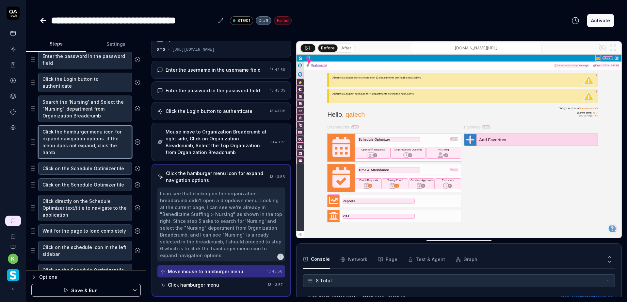
type textarea "*"
type textarea "Click the hamburger menu icon for expand navigation options. if the menu does n…"
type textarea "*"
type textarea "Click the hamburger menu icon for expand navigation options. if the menu does n…"
type textarea "*"
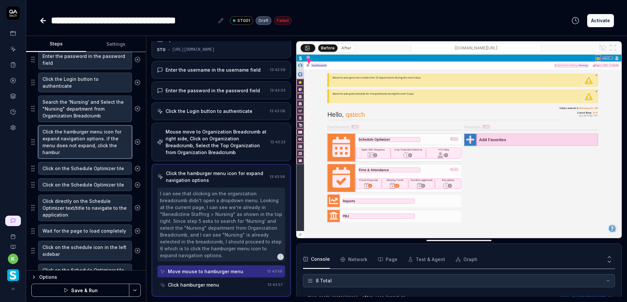
type textarea "Click the hamburger menu icon for expand navigation options. if the menu does n…"
type textarea "*"
type textarea "Click the hamburger menu icon for expand navigation options. if the menu does n…"
type textarea "*"
type textarea "Click the hamburger menu icon for expand navigation options. if the menu does n…"
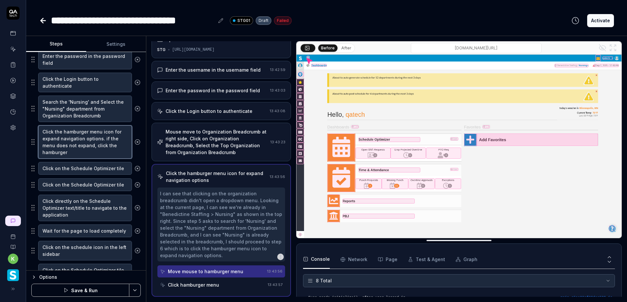
type textarea "*"
type textarea "Click the hamburger menu icon for expand navigation options. if the menu does n…"
type textarea "*"
type textarea "Click the hamburger menu icon for expand navigation options. if the menu does n…"
type textarea "*"
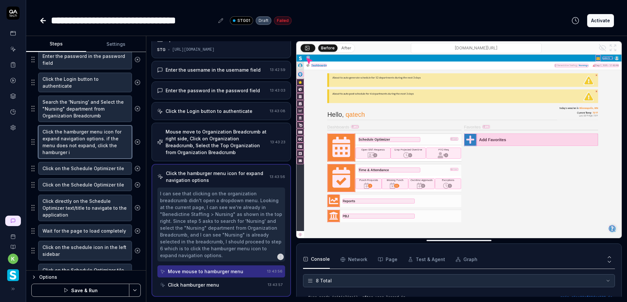
type textarea "Click the hamburger menu icon for expand navigation options. if the menu does n…"
type textarea "*"
type textarea "Click the hamburger menu icon for expand navigation options. if the menu does n…"
type textarea "*"
type textarea "Click the hamburger menu icon for expand navigation options. if the menu does n…"
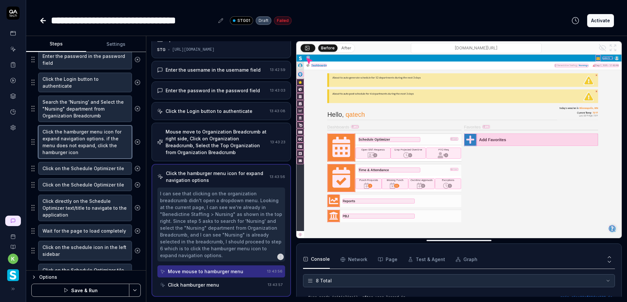
type textarea "*"
type textarea "Click the hamburger menu icon for expand navigation options. if the menu does n…"
type textarea "*"
type textarea "Click the hamburger menu icon for expand navigation options. if the menu does n…"
type textarea "*"
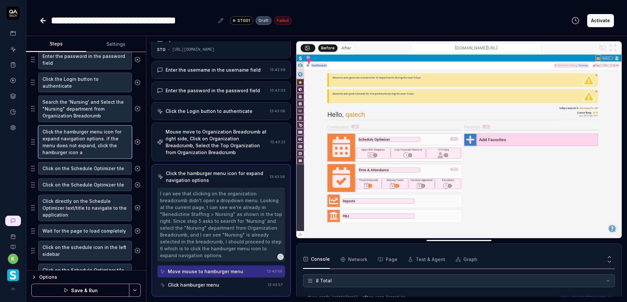
type textarea "Click the hamburger menu icon for expand navigation options. if the menu does n…"
type textarea "*"
type textarea "Click the hamburger menu icon for expand navigation options. if the menu does n…"
type textarea "*"
type textarea "Click the hamburger menu icon for expand navigation options. if the menu does n…"
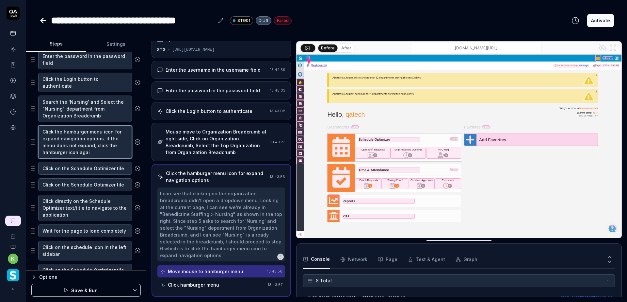
type textarea "*"
type textarea "Click the hamburger menu icon for expand navigation options. if the menu does n…"
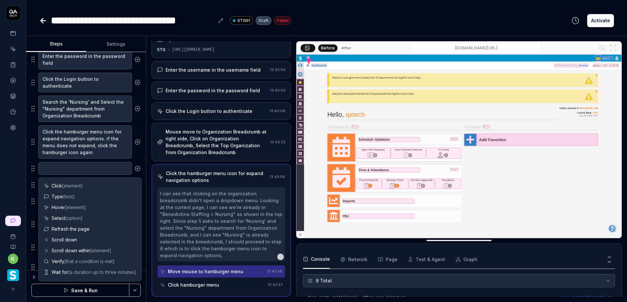
click at [135, 169] on icon at bounding box center [138, 168] width 6 height 6
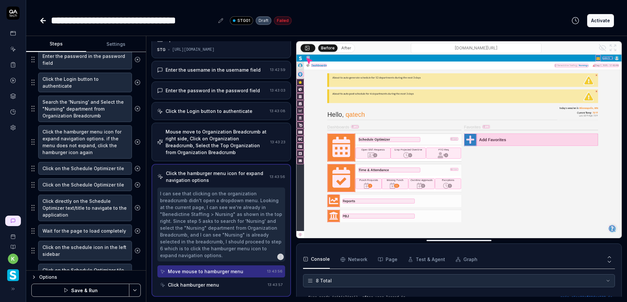
click at [137, 291] on html "**********" at bounding box center [313, 151] width 627 height 302
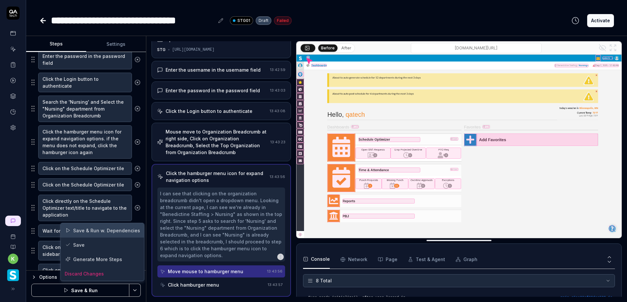
click at [110, 232] on div "Save & Run w. Dependencies" at bounding box center [102, 230] width 83 height 14
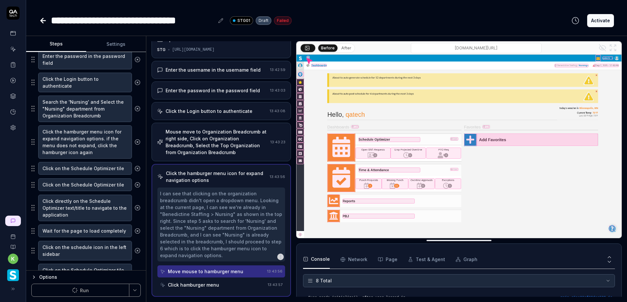
type textarea "*"
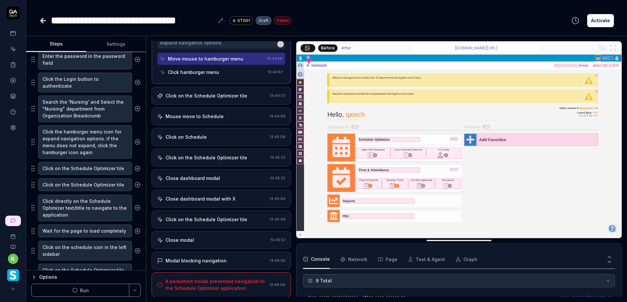
scroll to position [224, 0]
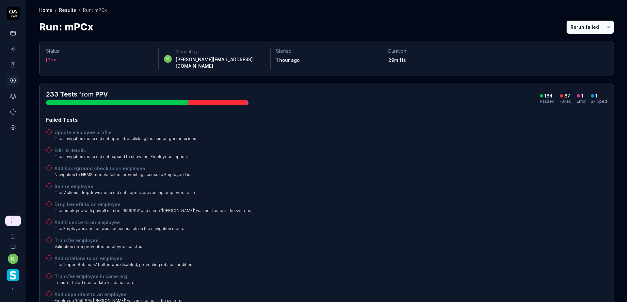
click at [574, 26] on button "Rerun failed" at bounding box center [585, 27] width 36 height 13
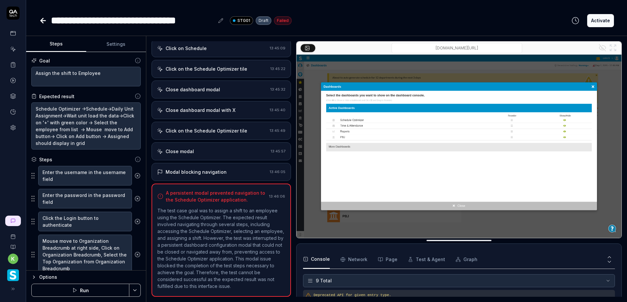
scroll to position [128, 0]
click at [134, 287] on html "**********" at bounding box center [313, 151] width 627 height 302
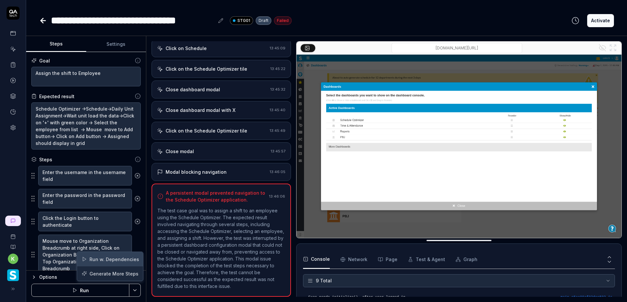
click at [125, 259] on div "Run w. Dependencies" at bounding box center [110, 259] width 66 height 14
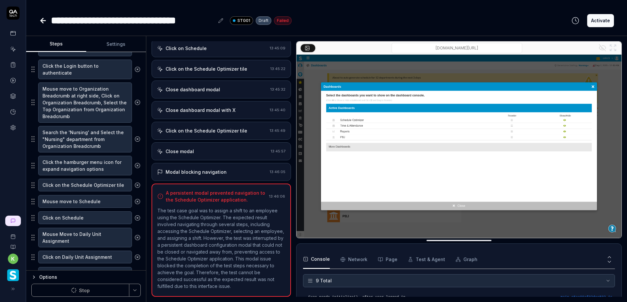
scroll to position [196, 0]
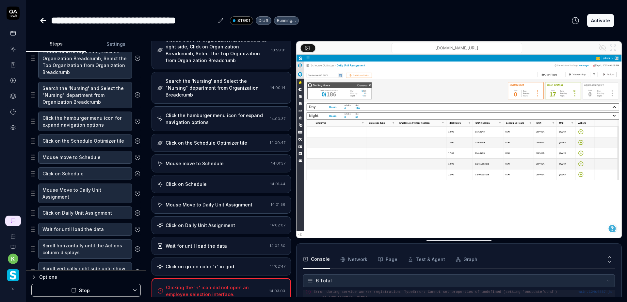
scroll to position [211, 0]
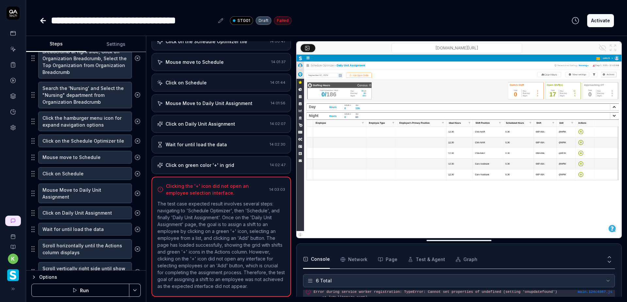
click at [215, 161] on div "Click on green color '+' in grid" at bounding box center [200, 164] width 69 height 7
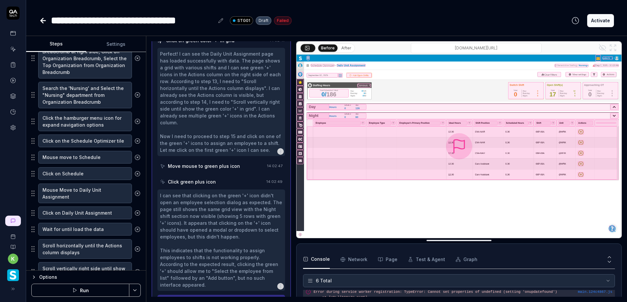
scroll to position [338, 0]
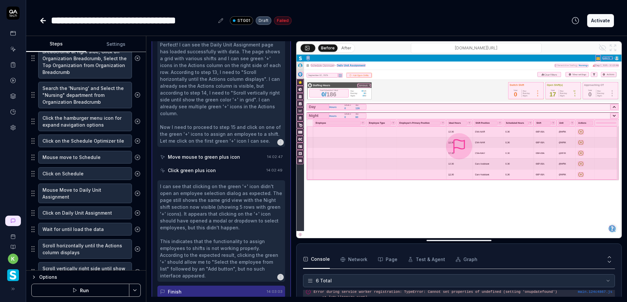
click at [345, 48] on button "After" at bounding box center [346, 47] width 15 height 7
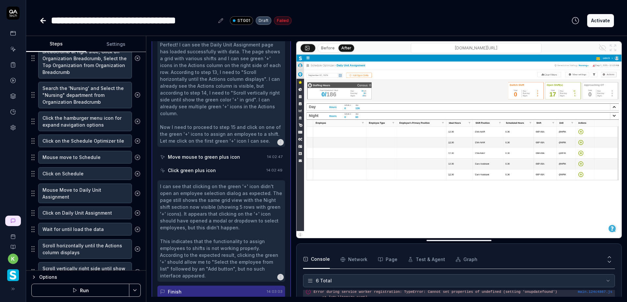
click at [324, 47] on button "Before" at bounding box center [328, 47] width 19 height 7
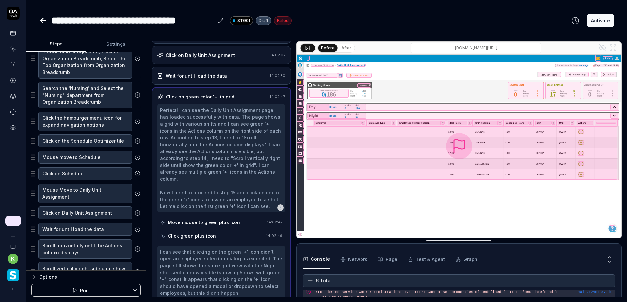
scroll to position [240, 0]
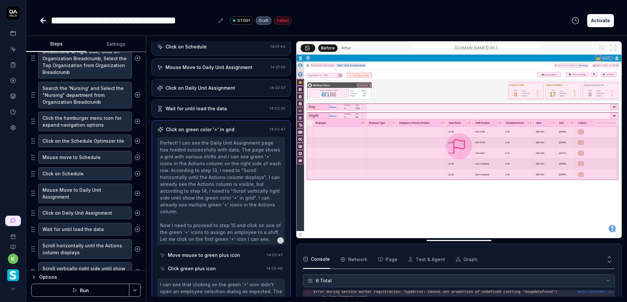
click at [219, 112] on div "Wait for until load the data 14:02:30" at bounding box center [222, 108] width 140 height 18
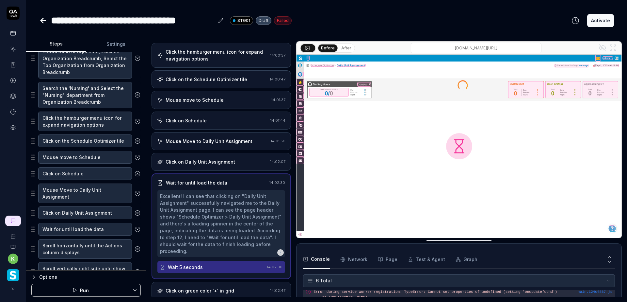
scroll to position [148, 0]
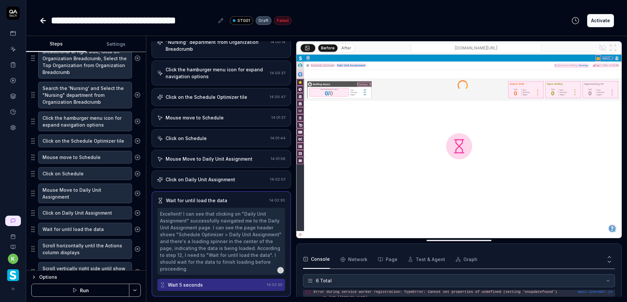
click at [347, 48] on button "After" at bounding box center [346, 47] width 15 height 7
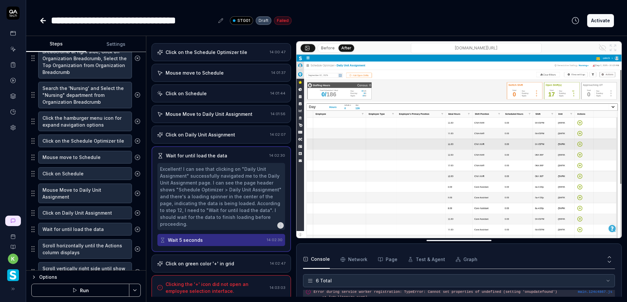
scroll to position [196, 0]
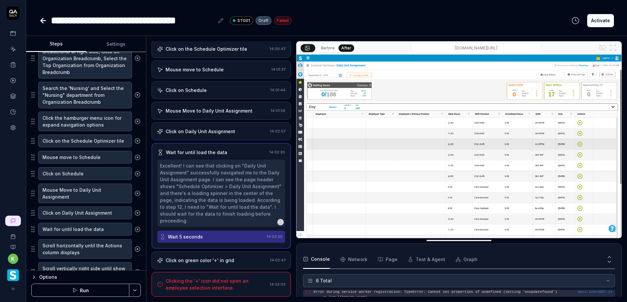
click at [244, 261] on div "Click on green color '+' in grid" at bounding box center [212, 260] width 110 height 7
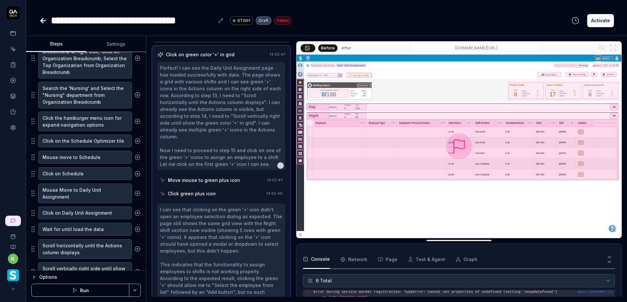
scroll to position [338, 0]
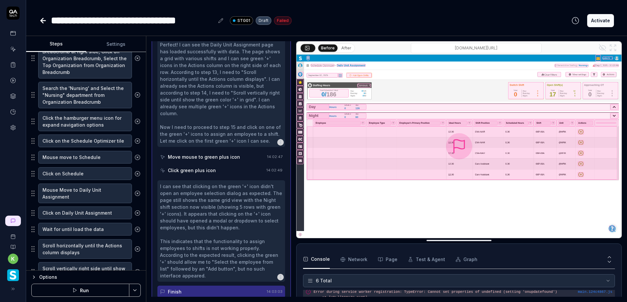
click at [346, 47] on button "After" at bounding box center [346, 47] width 15 height 7
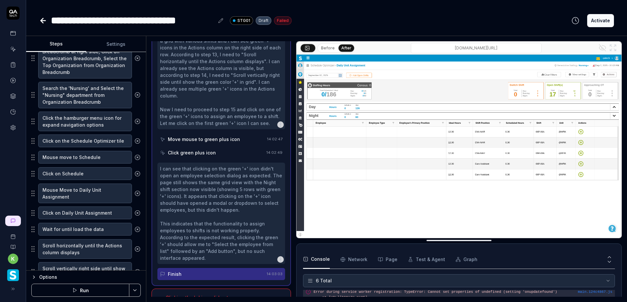
scroll to position [365, 0]
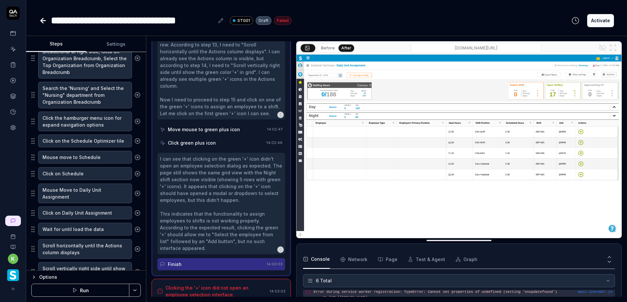
click at [251, 284] on div "Clicking the '+' icon did not open an employee selection interface." at bounding box center [217, 291] width 102 height 14
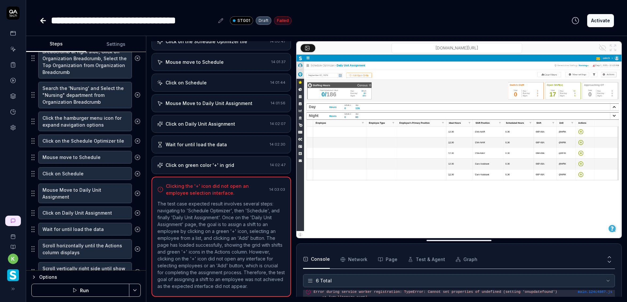
click at [229, 161] on div "Click on green color '+' in grid" at bounding box center [200, 164] width 69 height 7
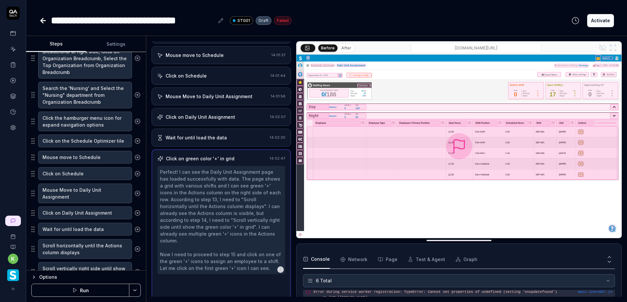
scroll to position [338, 0]
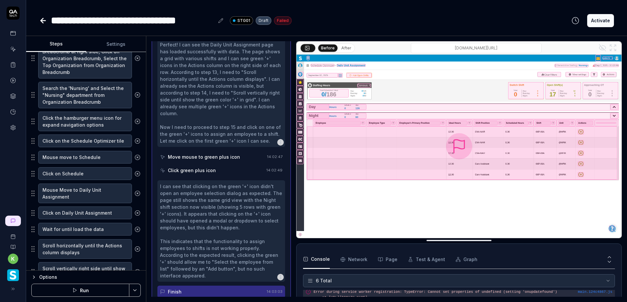
click at [346, 48] on button "After" at bounding box center [346, 47] width 15 height 7
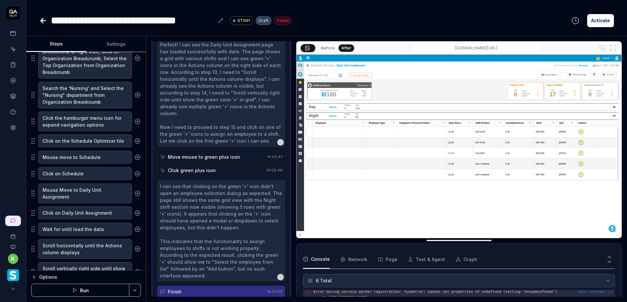
click at [331, 48] on button "Before" at bounding box center [328, 47] width 19 height 7
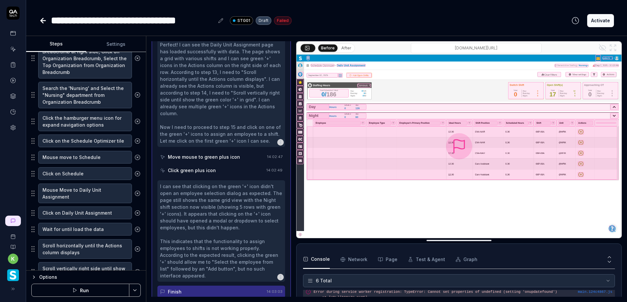
click at [349, 48] on button "After" at bounding box center [346, 47] width 15 height 7
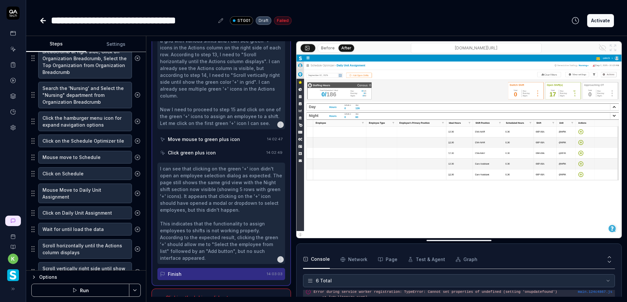
scroll to position [365, 0]
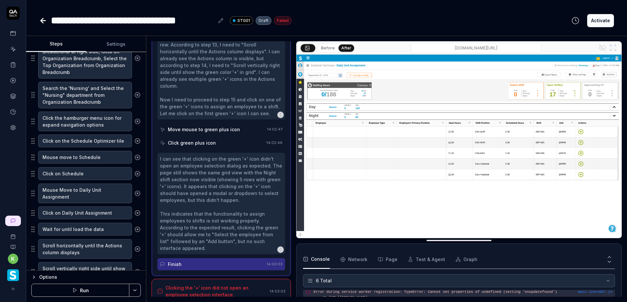
click at [229, 126] on div "Move mouse to green plus icon" at bounding box center [204, 129] width 72 height 7
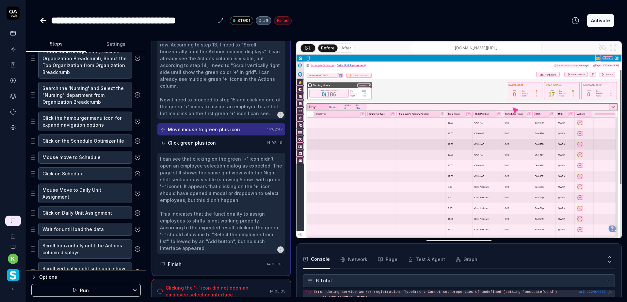
click at [340, 48] on button "After" at bounding box center [346, 47] width 15 height 7
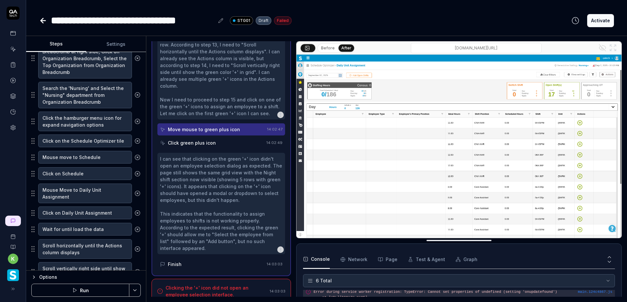
click at [330, 48] on button "Before" at bounding box center [328, 47] width 19 height 7
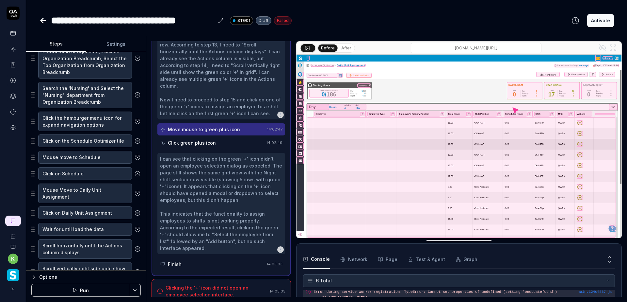
click at [344, 48] on button "After" at bounding box center [346, 47] width 15 height 7
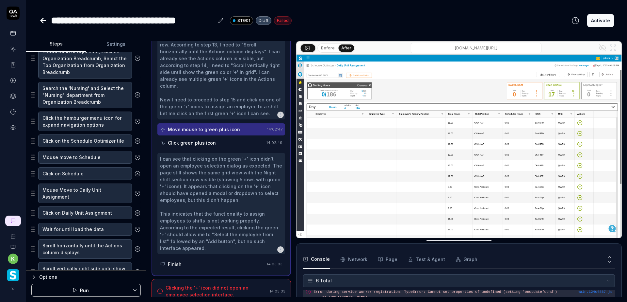
click at [225, 140] on div "Click green plus icon" at bounding box center [212, 143] width 104 height 12
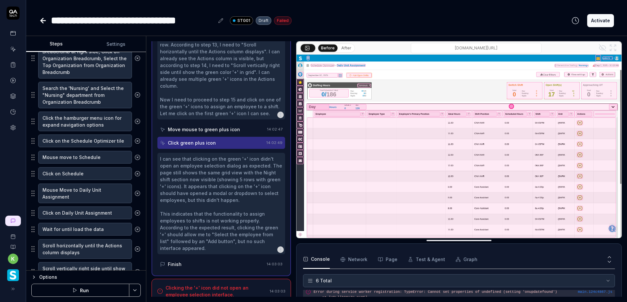
click at [343, 46] on button "After" at bounding box center [346, 47] width 15 height 7
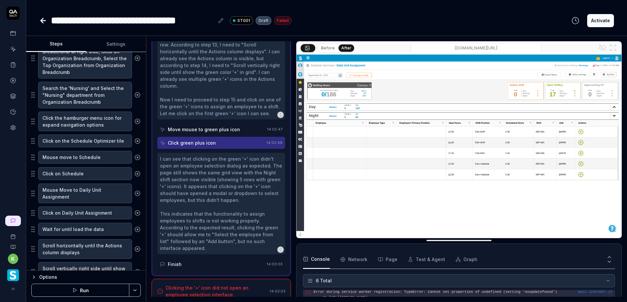
click at [325, 45] on button "Before" at bounding box center [328, 47] width 19 height 7
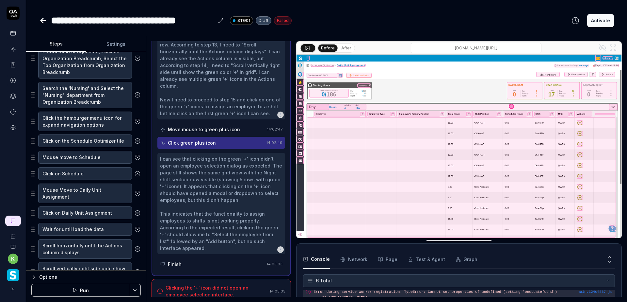
click at [398, 21] on div "**********" at bounding box center [326, 20] width 575 height 15
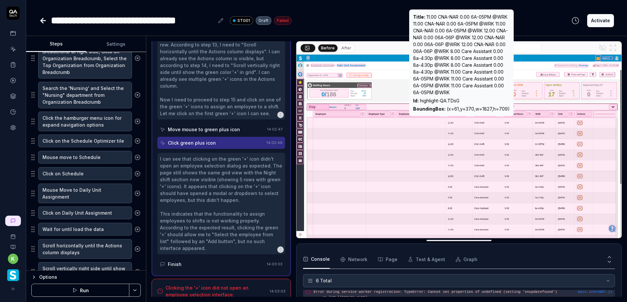
scroll to position [153, 0]
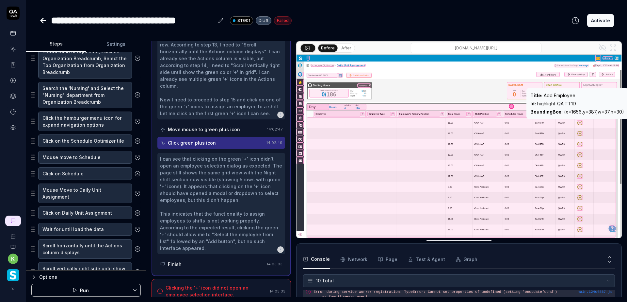
click at [582, 124] on div at bounding box center [580, 122] width 6 height 5
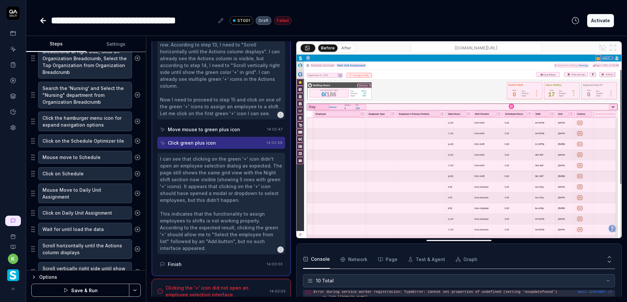
scroll to position [566, 0]
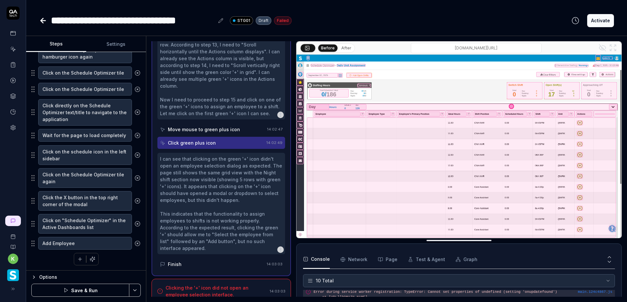
click at [135, 245] on circle at bounding box center [137, 243] width 5 height 5
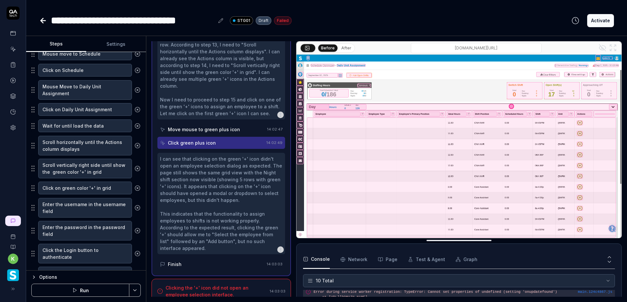
scroll to position [288, 0]
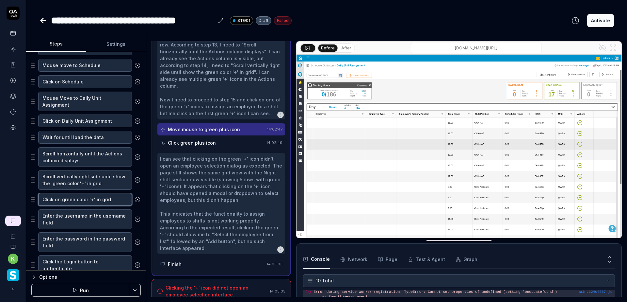
click at [62, 199] on textarea "Click on green color '+' in grid" at bounding box center [85, 199] width 94 height 13
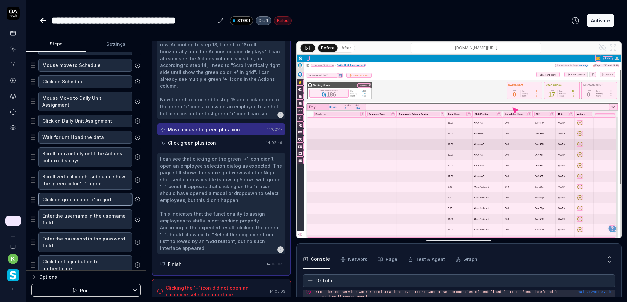
drag, startPoint x: 75, startPoint y: 198, endPoint x: 114, endPoint y: 199, distance: 38.6
click at [114, 199] on textarea "Click on green color '+' in grid" at bounding box center [85, 199] width 94 height 13
type textarea "*"
type textarea "Click on green A"
type textarea "*"
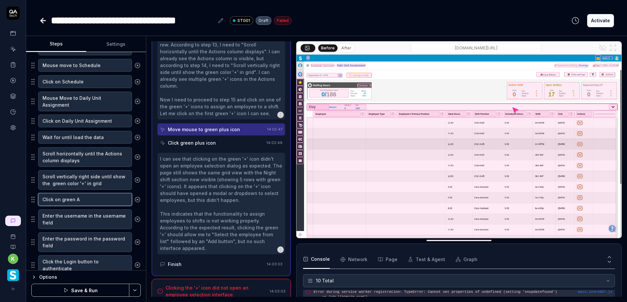
type textarea "Click on green Ad"
type textarea "*"
type textarea "Click on green Add"
type textarea "*"
type textarea "Click on green Add"
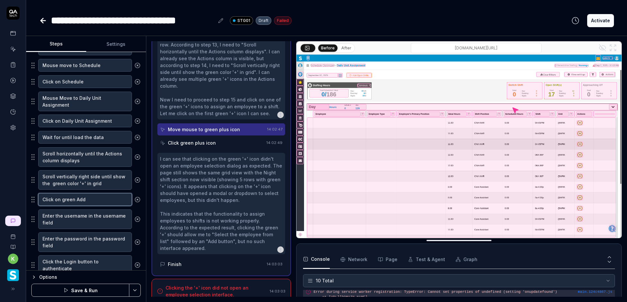
type textarea "*"
type textarea "Click on green Add E"
type textarea "*"
type textarea "Click on green Add Em"
type textarea "*"
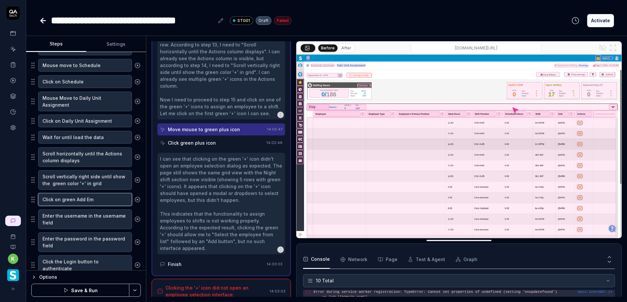
type textarea "Click on green Add Emp"
type textarea "*"
type textarea "Click on green Add Empl"
type textarea "*"
type textarea "Click on green Add Emplo"
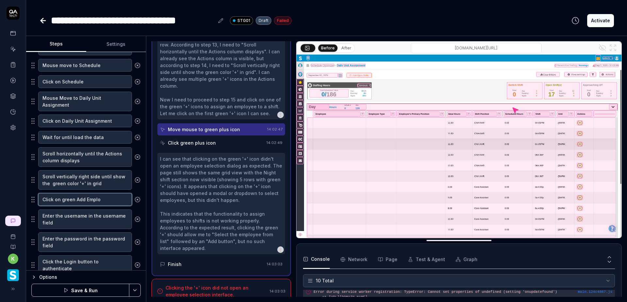
type textarea "*"
type textarea "Click on green Add Employ"
type textarea "*"
type textarea "Click on green Add Employe"
type textarea "*"
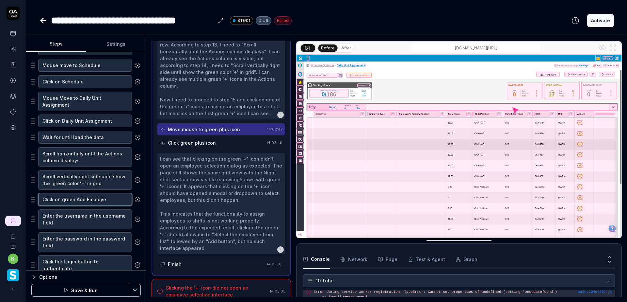
type textarea "Click on green Add Employee"
type textarea "*"
type textarea "Click on green Add Employee"
type textarea "*"
type textarea "Click on green Add Employee +"
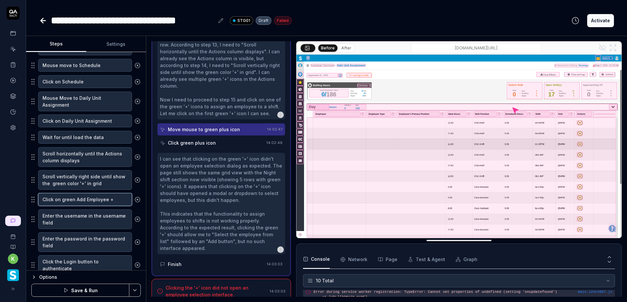
type textarea "*"
type textarea "Click on green Add Employee +"
type textarea "*"
type textarea "Click on green Add Employee + b"
type textarea "*"
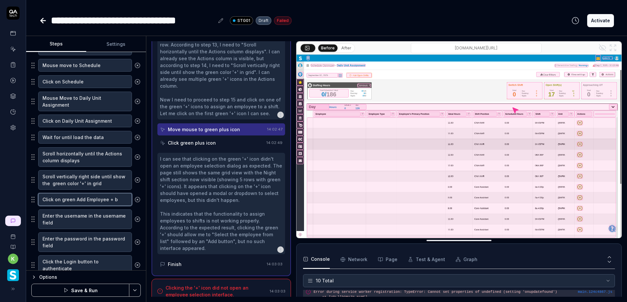
type textarea "Click on green Add Employee + bu"
type textarea "*"
type textarea "Click on green Add Employee + but"
type textarea "*"
type textarea "Click on green Add Employee + butt"
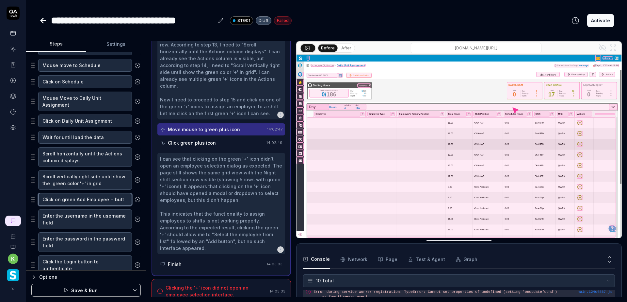
type textarea "*"
type textarea "Click on green Add Employee + butto"
type textarea "*"
type textarea "Click on green Add Employee + button"
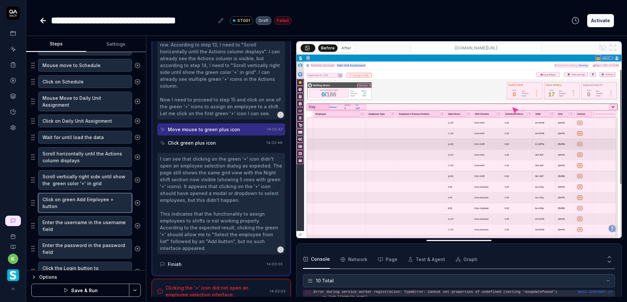
type textarea "*"
type textarea "Click on green Add Employee + button"
type textarea "*"
type textarea "Click on green Add Employee + button i"
type textarea "*"
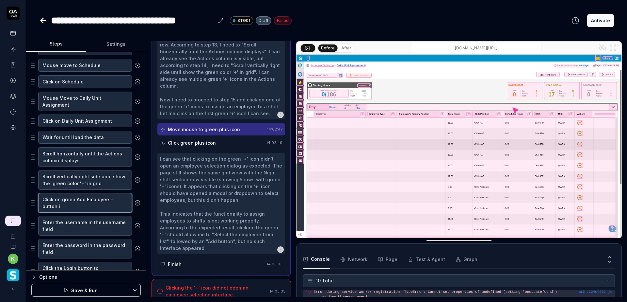
type textarea "Click on green Add Employee + button in"
type textarea "*"
type textarea "Click on green Add Employee + button in"
type textarea "*"
type textarea "Click on green Add Employee + button in t"
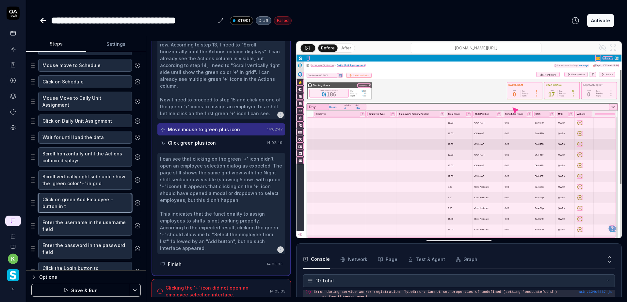
type textarea "*"
type textarea "Click on green Add Employee + button in th"
type textarea "*"
type textarea "Click on green Add Employee + button in the"
type textarea "*"
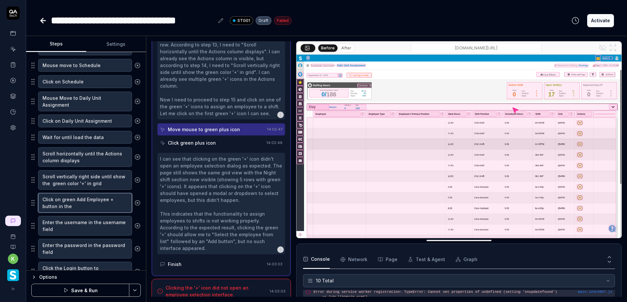
type textarea "Click on green Add Employee + button in the"
type textarea "*"
type textarea "Click on green Add Employee + button in the g"
type textarea "*"
type textarea "Click on green Add Employee + button in the gr"
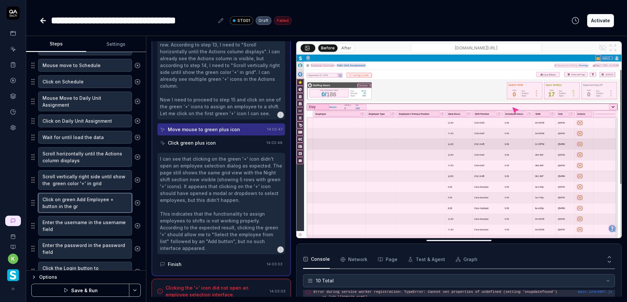
type textarea "*"
type textarea "Click on green Add Employee + button in the gri"
type textarea "*"
type textarea "Click on green Add Employee + button in the grid"
click at [135, 289] on html "**********" at bounding box center [313, 151] width 627 height 302
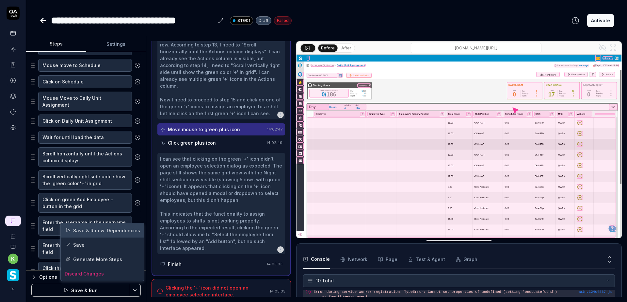
click at [113, 231] on div "Save & Run w. Dependencies" at bounding box center [102, 230] width 83 height 14
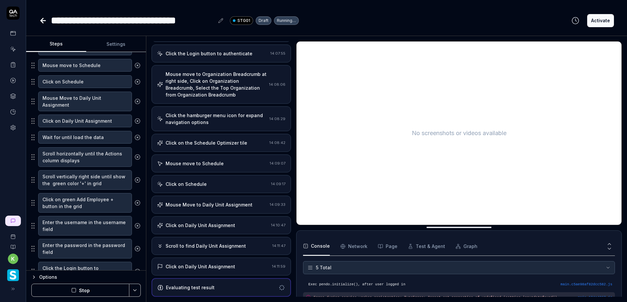
scroll to position [82, 0]
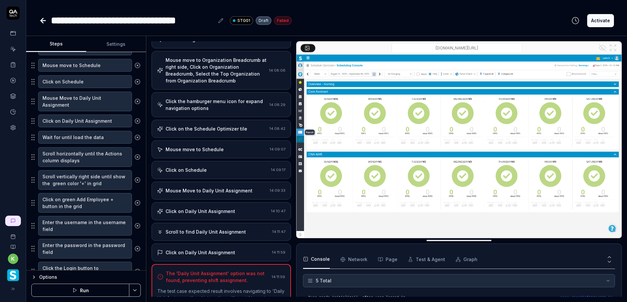
click at [108, 46] on button "Settings" at bounding box center [116, 44] width 60 height 16
type textarea "*"
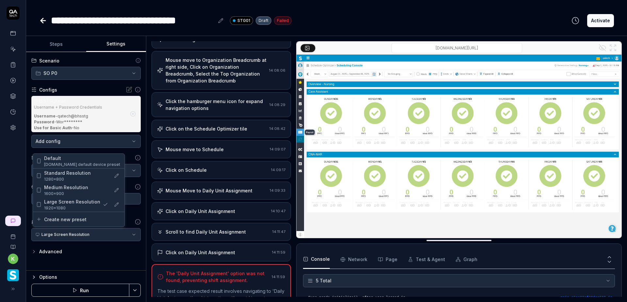
click at [127, 235] on html "**********" at bounding box center [313, 151] width 627 height 302
click at [85, 191] on span "1600×900" at bounding box center [76, 194] width 64 height 6
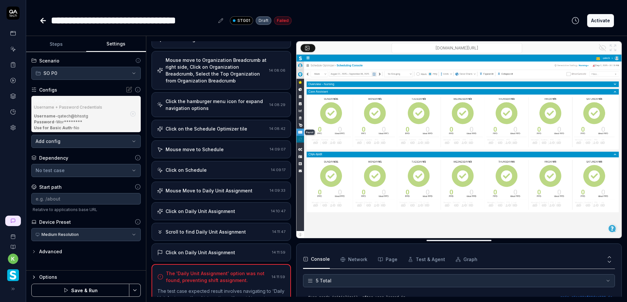
click at [133, 291] on html "**********" at bounding box center [313, 151] width 627 height 302
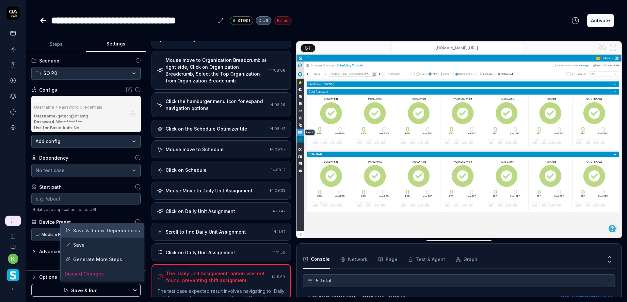
click at [109, 229] on div "Save & Run w. Dependencies" at bounding box center [102, 230] width 83 height 14
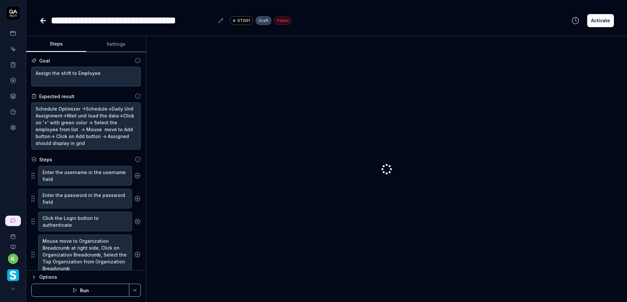
click at [113, 39] on button "Settings" at bounding box center [116, 44] width 60 height 16
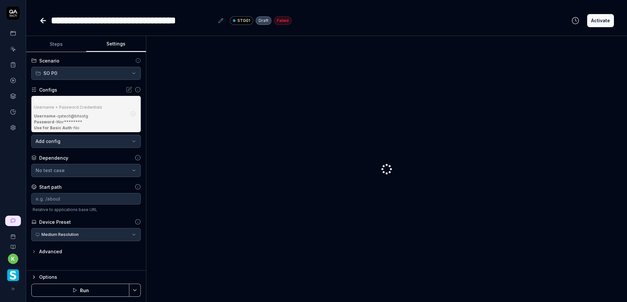
click at [58, 45] on button "Steps" at bounding box center [56, 44] width 60 height 16
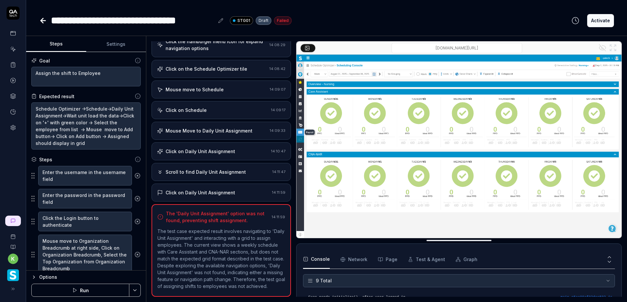
scroll to position [128, 0]
click at [137, 291] on html "**********" at bounding box center [313, 151] width 627 height 302
click at [109, 259] on div "Run w. Dependencies" at bounding box center [110, 259] width 66 height 14
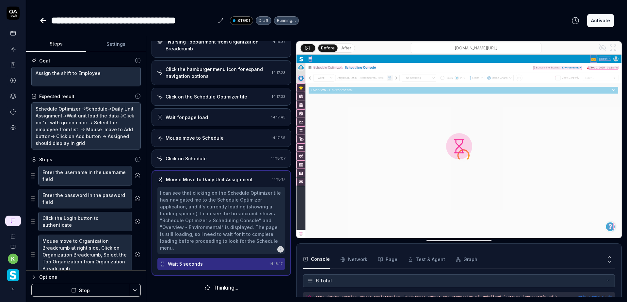
scroll to position [149, 0]
click at [101, 288] on button "Stop" at bounding box center [80, 289] width 98 height 13
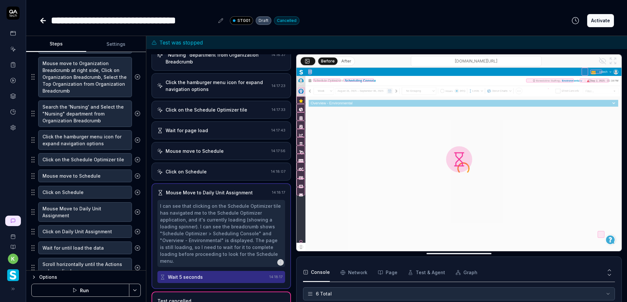
scroll to position [196, 0]
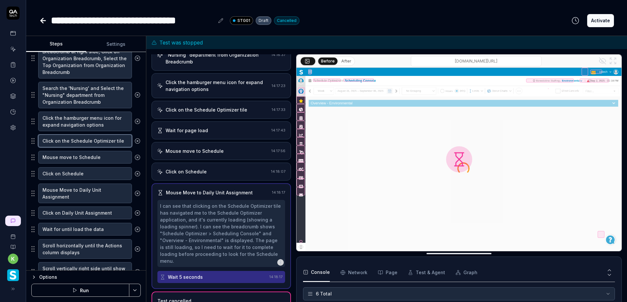
click at [116, 142] on textarea "Click on the Schedule Optimizer tile" at bounding box center [85, 140] width 94 height 13
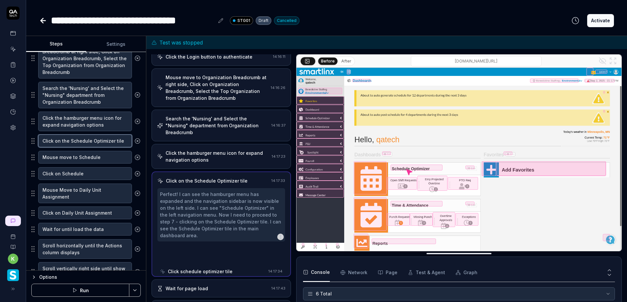
click at [116, 142] on textarea "Click on the Schedule Optimizer tile" at bounding box center [85, 140] width 94 height 13
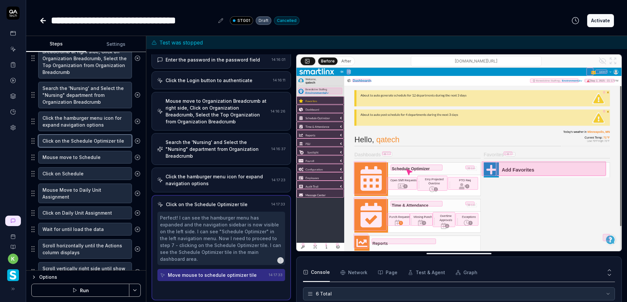
scroll to position [45, 0]
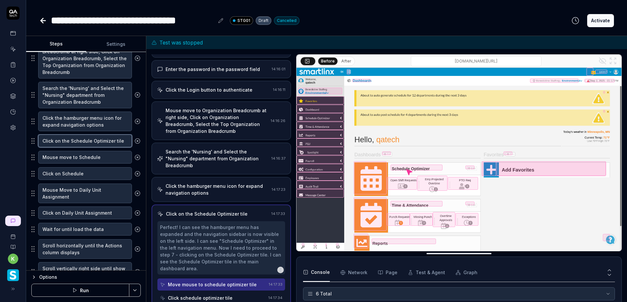
type textarea "*"
type textarea "Click on the Schedule Optimizer tle"
type textarea "*"
type textarea "Click on the Schedule Optimizer te"
type textarea "*"
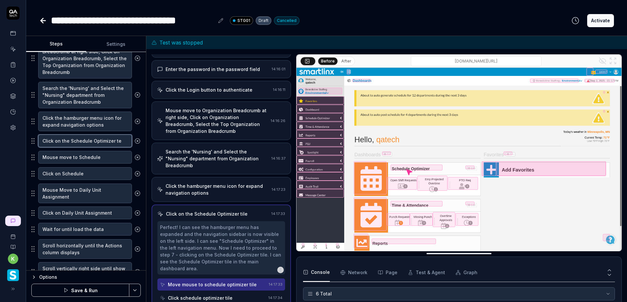
type textarea "Click on the Schedule Optimizer t"
type textarea "*"
type textarea "Click on the Schedule Optimizer"
type textarea "*"
type textarea "Click on the Schedule Optimizer m"
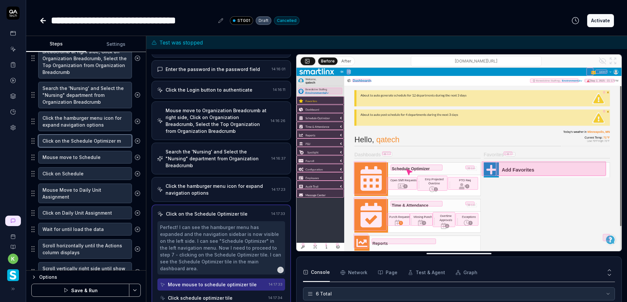
type textarea "*"
type textarea "Click on the Schedule Optimizer me"
type textarea "*"
type textarea "Click on the Schedule Optimizer men"
type textarea "*"
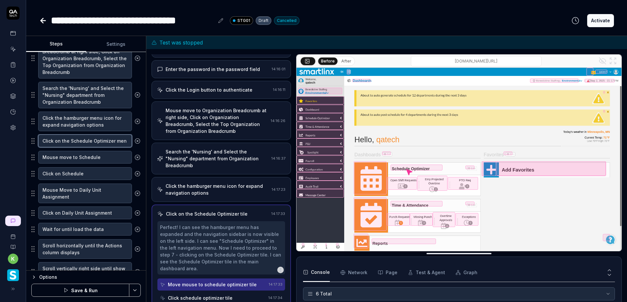
type textarea "Click on the Schedule Optimizer menu"
type textarea "*"
type textarea "Click on the Schedule Optimizer menu"
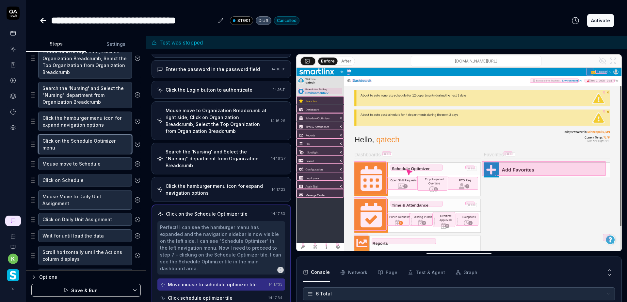
type textarea "*"
type textarea "Click on the Schedule Optimizer menu o"
type textarea "*"
type textarea "Click on the Schedule Optimizer menu op"
type textarea "*"
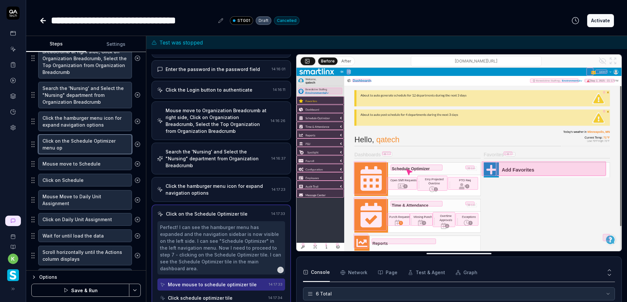
type textarea "Click on the Schedule Optimizer menu opt"
type textarea "*"
type textarea "Click on the Schedule Optimizer menu opti"
type textarea "*"
type textarea "Click on the Schedule Optimizer menu optio"
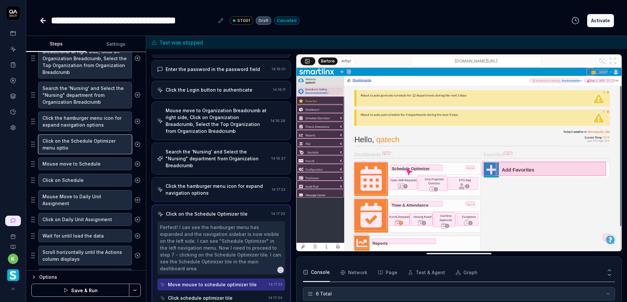
type textarea "*"
type textarea "Click on the Schedule Optimizer menu option"
click at [105, 166] on textarea "Mouse move to Schedule" at bounding box center [85, 163] width 94 height 13
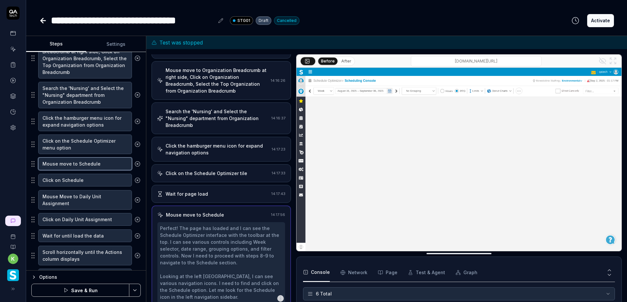
scroll to position [114, 0]
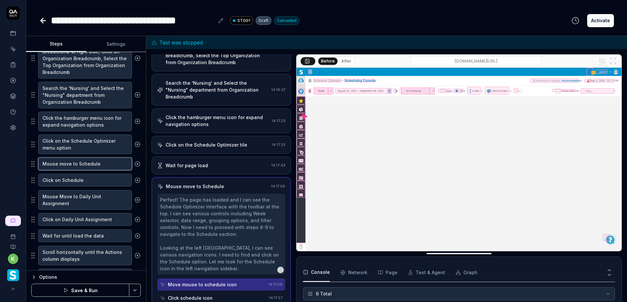
type textarea "*"
type textarea "Mouse move to Schedule"
type textarea "*"
type textarea "Mouse move to Schedule s"
type textarea "*"
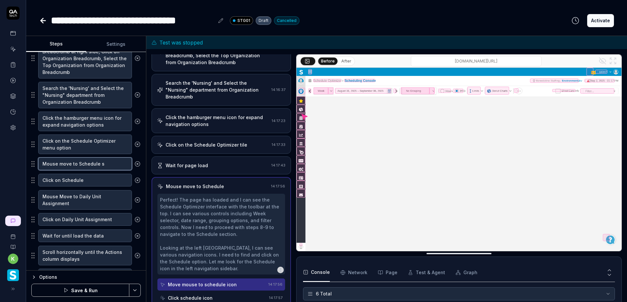
type textarea "Mouse move to Schedule su"
type textarea "*"
type textarea "Mouse move to Schedule sub"
type textarea "*"
type textarea "Mouse move to Schedule subm"
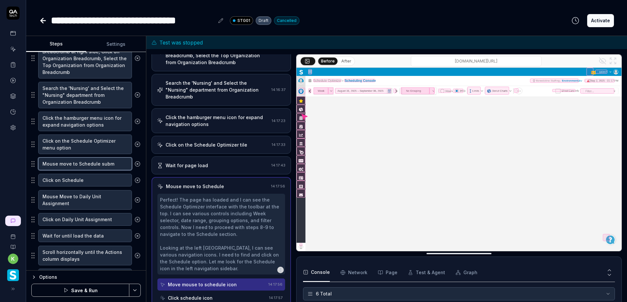
type textarea "*"
type textarea "Mouse move to Schedule subme"
type textarea "*"
type textarea "Mouse move to Schedule submen"
type textarea "*"
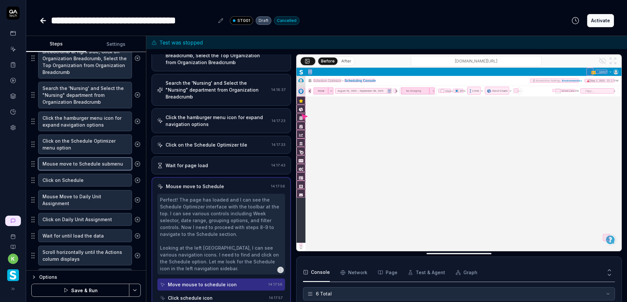
type textarea "Mouse move to Schedule submenu"
click at [102, 181] on textarea "Click on Schedule" at bounding box center [85, 180] width 94 height 13
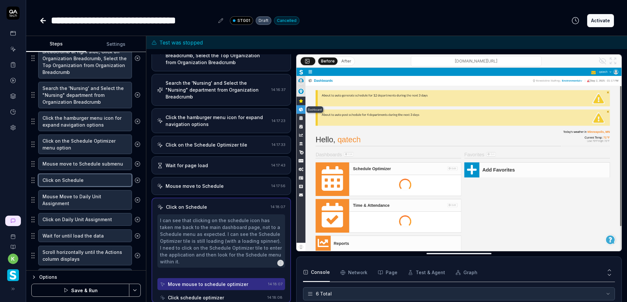
scroll to position [107, 0]
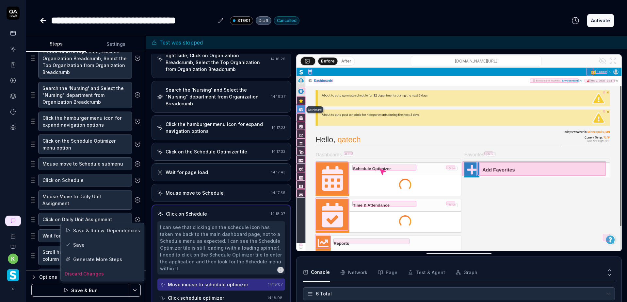
click at [135, 289] on html "**********" at bounding box center [313, 151] width 627 height 302
click at [93, 246] on div "Save" at bounding box center [102, 244] width 83 height 14
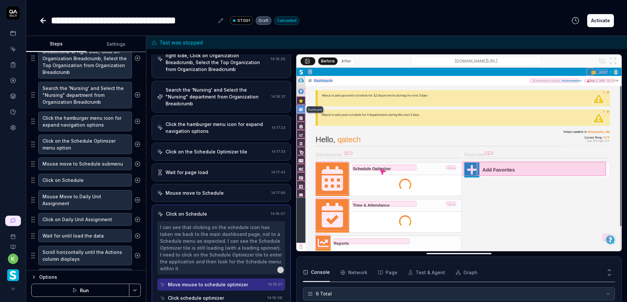
click at [137, 292] on html "**********" at bounding box center [313, 151] width 627 height 302
click at [110, 258] on div "Run w. Dependencies" at bounding box center [110, 259] width 66 height 14
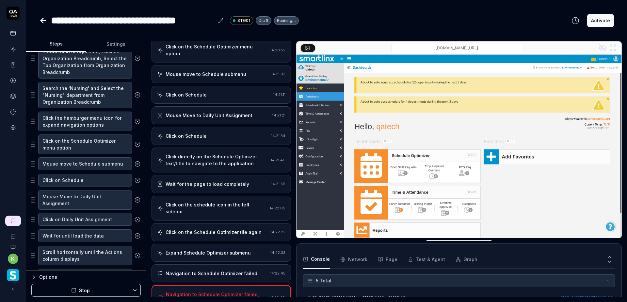
scroll to position [208, 0]
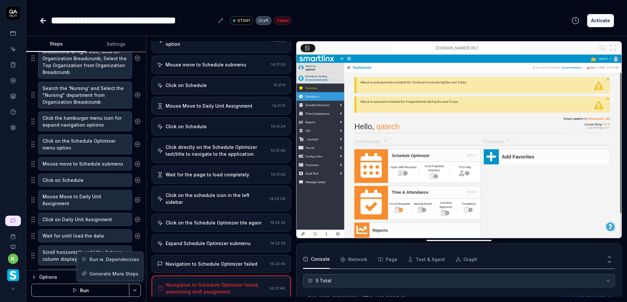
click at [136, 293] on html "**********" at bounding box center [313, 151] width 627 height 302
click at [120, 257] on div "Run w. Dependencies" at bounding box center [110, 259] width 66 height 14
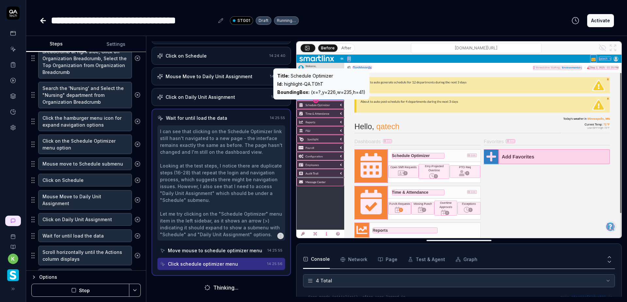
scroll to position [359, 0]
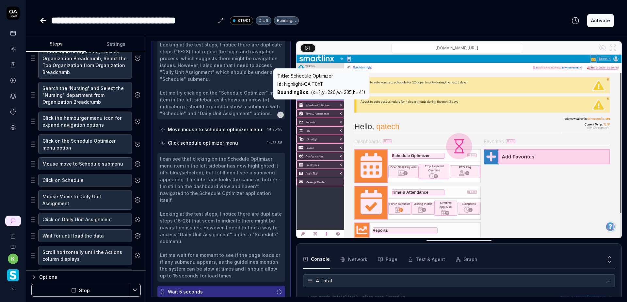
click at [297, 83] on div "Id : highlight-QA.T0hT" at bounding box center [321, 83] width 88 height 7
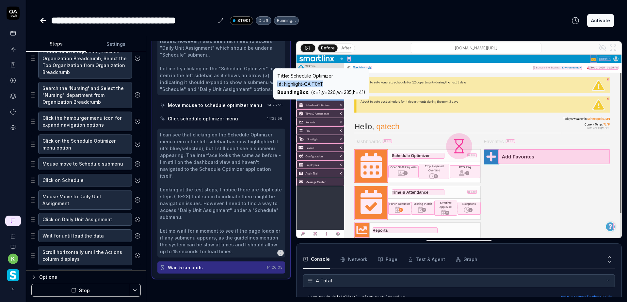
click at [297, 83] on div "Id : highlight-QA.T0hT" at bounding box center [321, 83] width 88 height 7
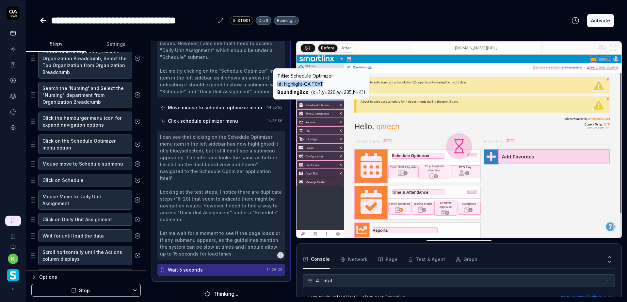
scroll to position [379, 0]
copy div "Id : highlight-QA.T0hT"
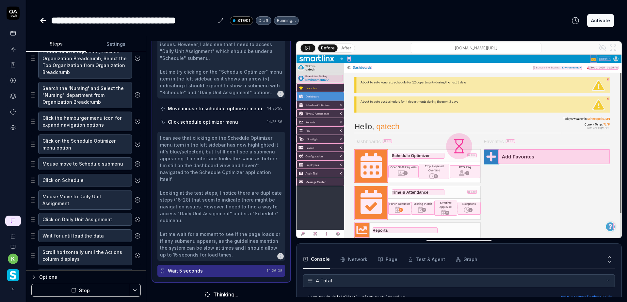
click at [101, 286] on button "Stop" at bounding box center [80, 289] width 98 height 13
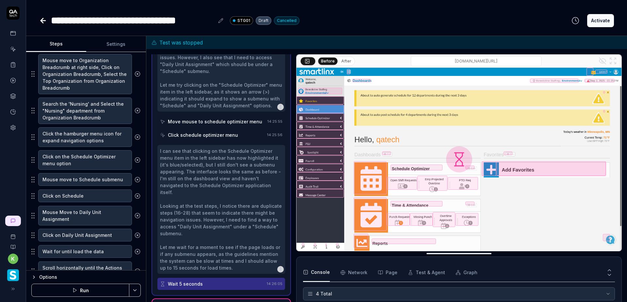
scroll to position [196, 0]
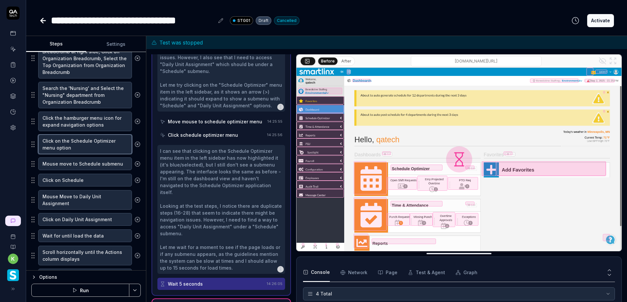
click at [90, 148] on textarea "Click on the Schedule Optimizer menu option" at bounding box center [85, 144] width 94 height 20
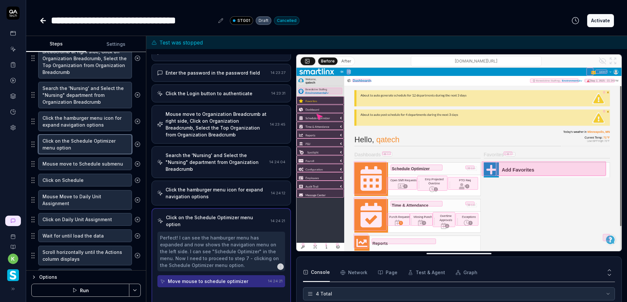
scroll to position [38, 0]
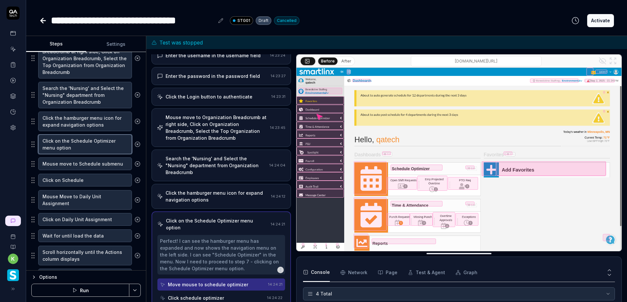
type textarea "*"
type textarea "Click on the Schedule Optimizer menu option"
type textarea "*"
type textarea "Click on the Schedule Optimizer menu option -"
type textarea "*"
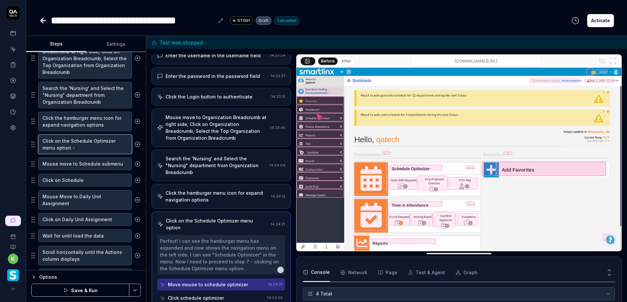
type textarea "Click on the Schedule Optimizer menu option -"
paste textarea "Id: highlight-QA.T0hT"
type textarea "*"
type textarea "Click on the Schedule Optimizer menu option - Id: highlight-QA.T0hT"
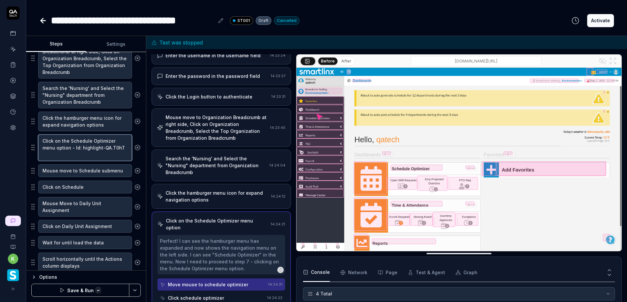
scroll to position [4, 0]
type textarea "*"
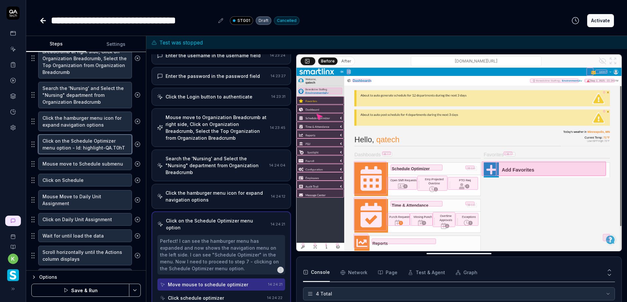
scroll to position [0, 0]
type textarea "Click on the Schedule Optimizer menu option - Id: highlight-QA.T0hT"
click at [134, 291] on html "**********" at bounding box center [313, 151] width 627 height 302
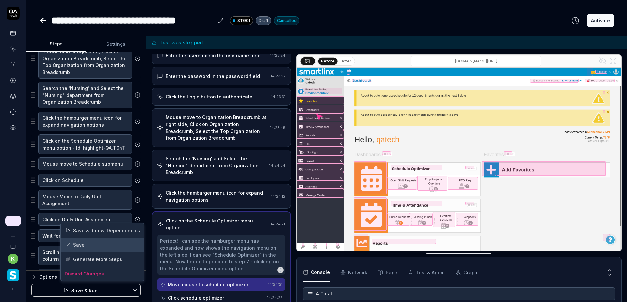
click at [91, 243] on div "Save" at bounding box center [102, 244] width 83 height 14
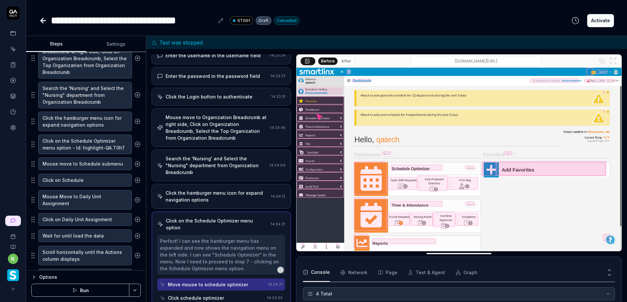
click at [107, 290] on button "Run" at bounding box center [80, 289] width 98 height 13
type textarea "*"
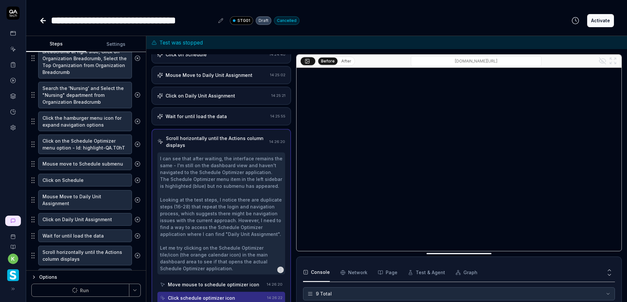
scroll to position [264, 0]
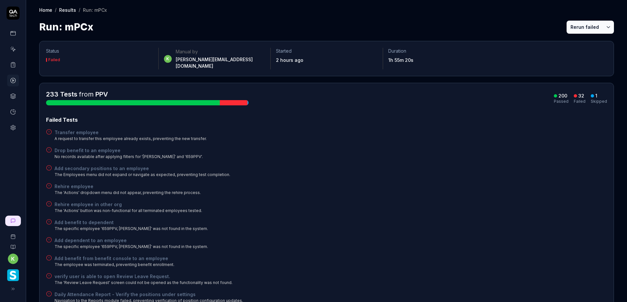
click at [581, 23] on button "Rerun failed" at bounding box center [585, 27] width 36 height 13
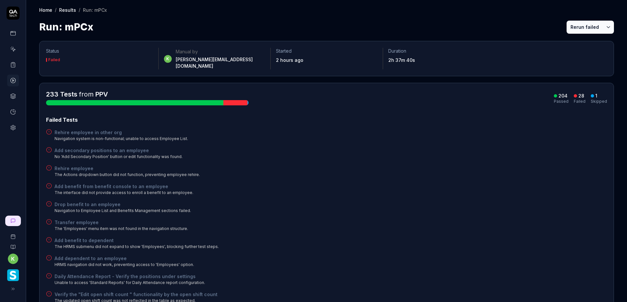
click at [580, 28] on button "Rerun failed" at bounding box center [585, 27] width 36 height 13
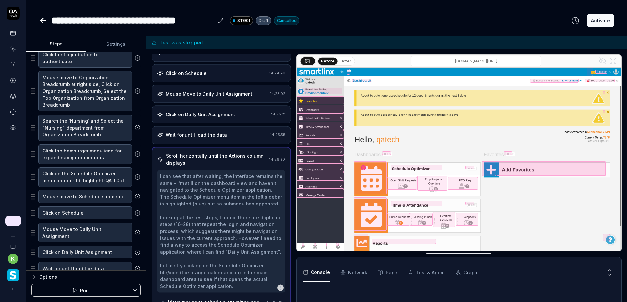
scroll to position [264, 0]
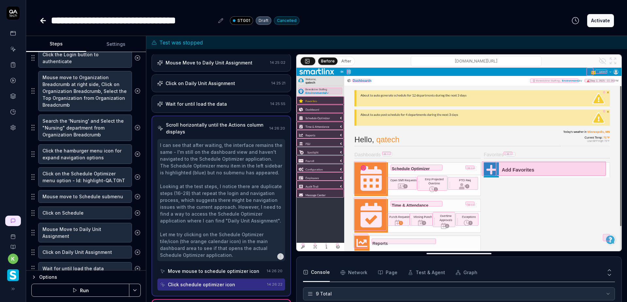
click at [91, 288] on button "Run" at bounding box center [80, 289] width 98 height 13
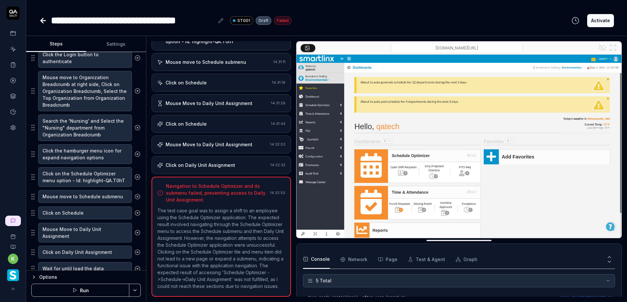
scroll to position [128, 0]
type textarea "*"
